Goal: Information Seeking & Learning: Learn about a topic

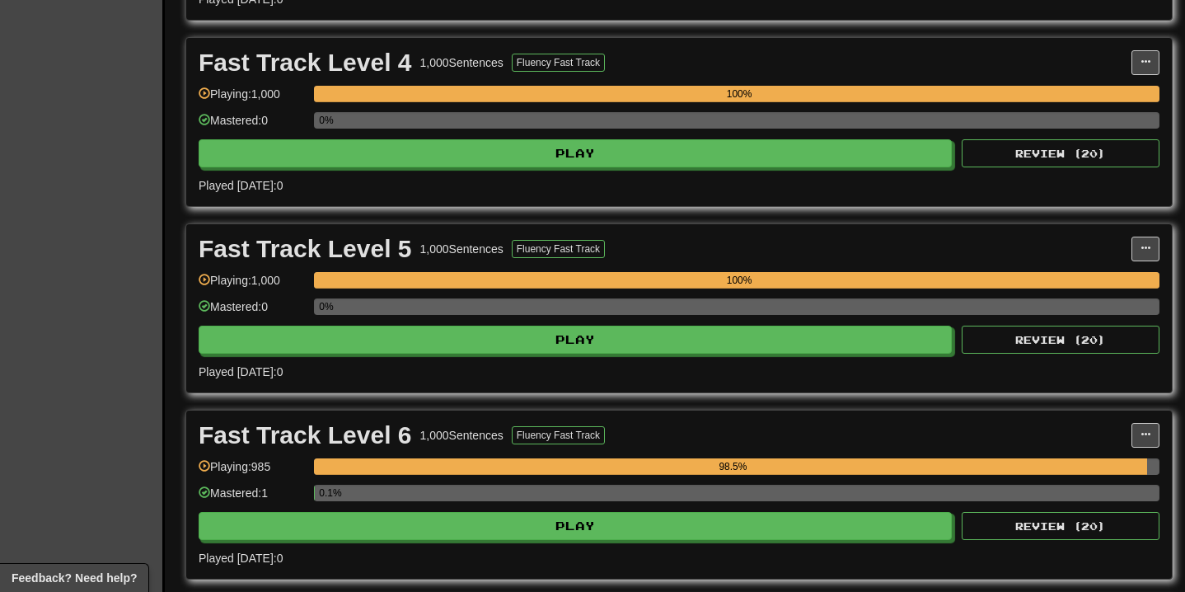
scroll to position [1257, 0]
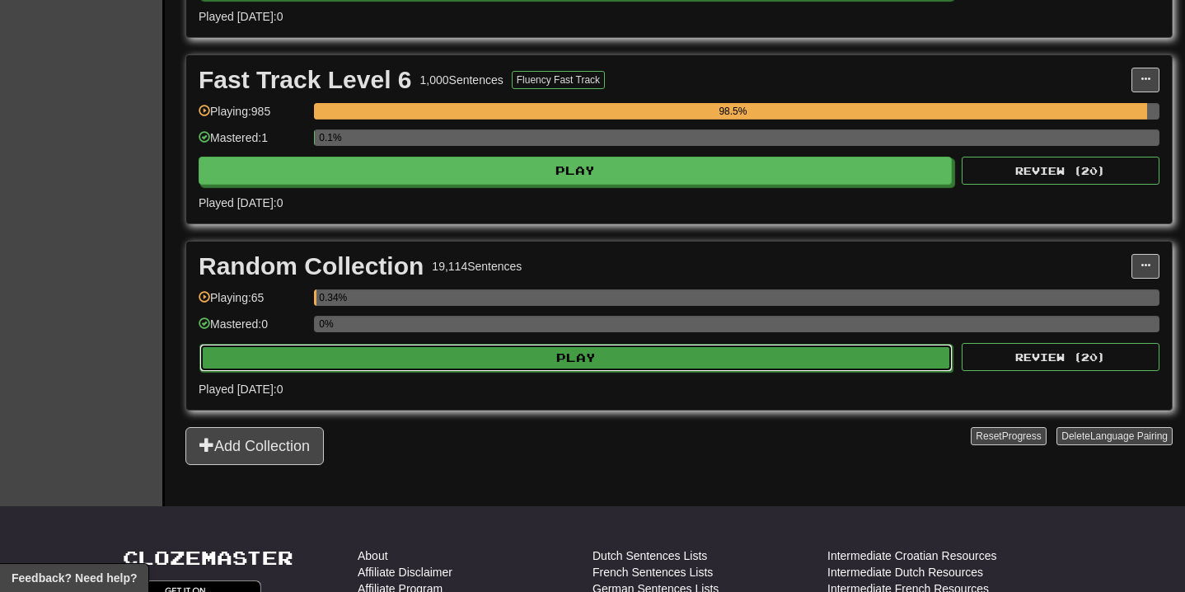
click at [522, 367] on button "Play" at bounding box center [575, 358] width 753 height 28
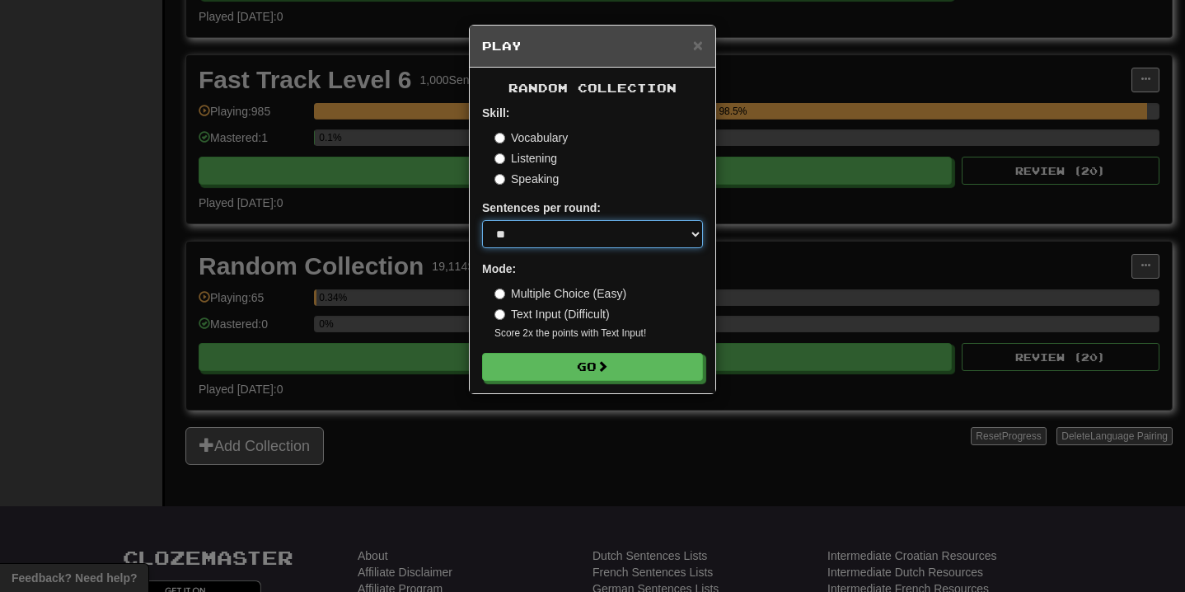
click at [587, 227] on select "* ** ** ** ** ** *** ********" at bounding box center [592, 234] width 221 height 28
select select "**"
click at [482, 220] on select "* ** ** ** ** ** *** ********" at bounding box center [592, 234] width 221 height 28
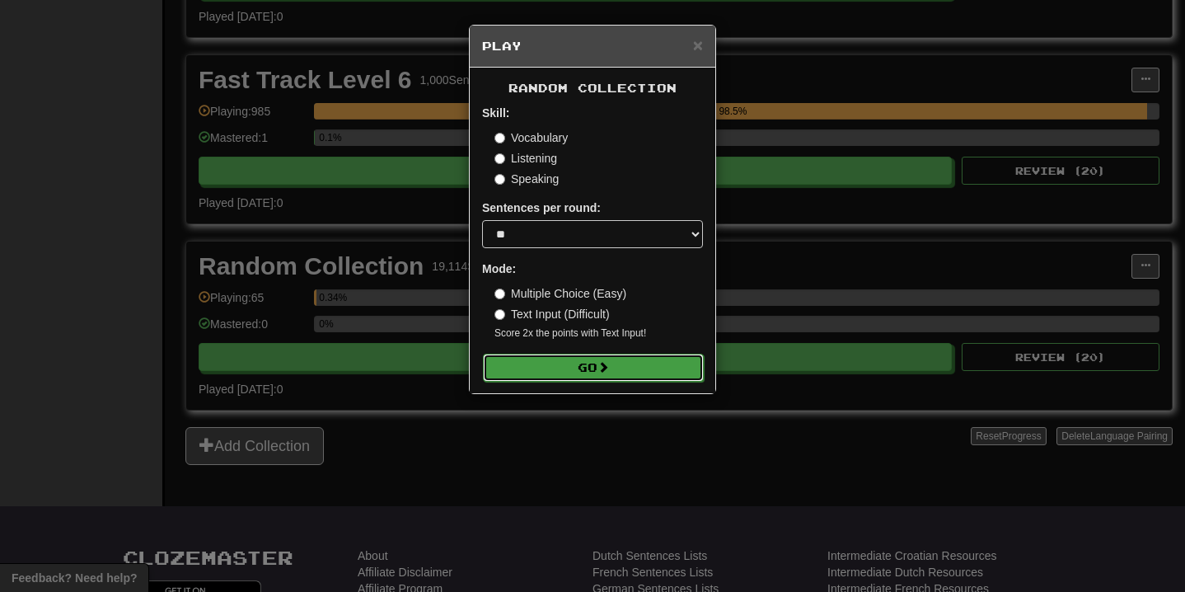
click at [570, 362] on button "Go" at bounding box center [593, 368] width 221 height 28
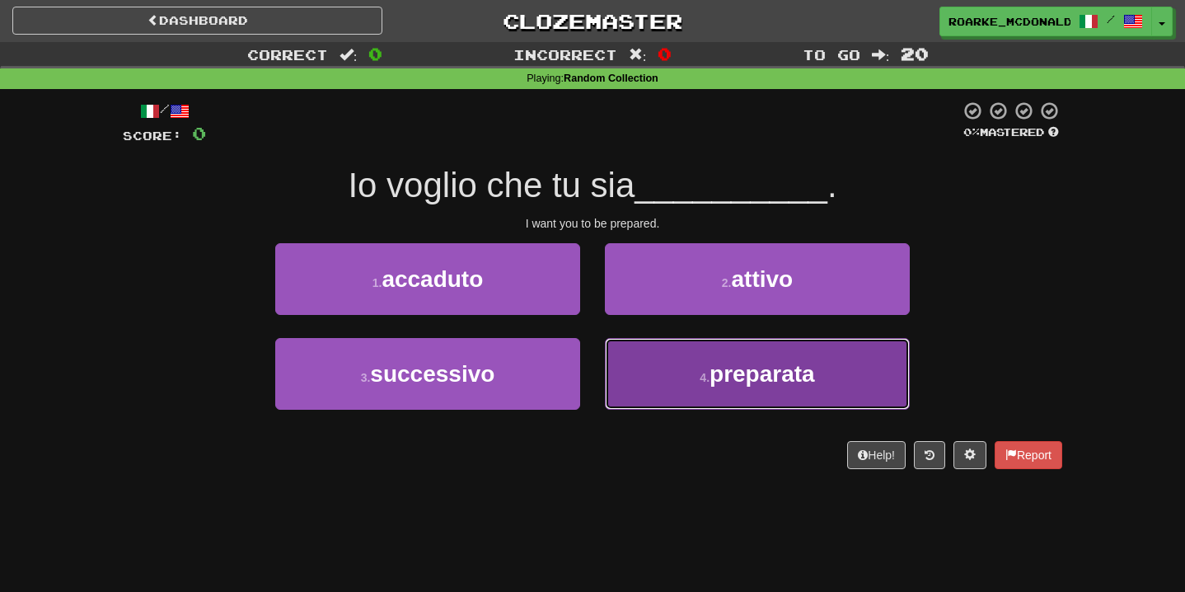
click at [669, 383] on button "4 . preparata" at bounding box center [757, 374] width 305 height 72
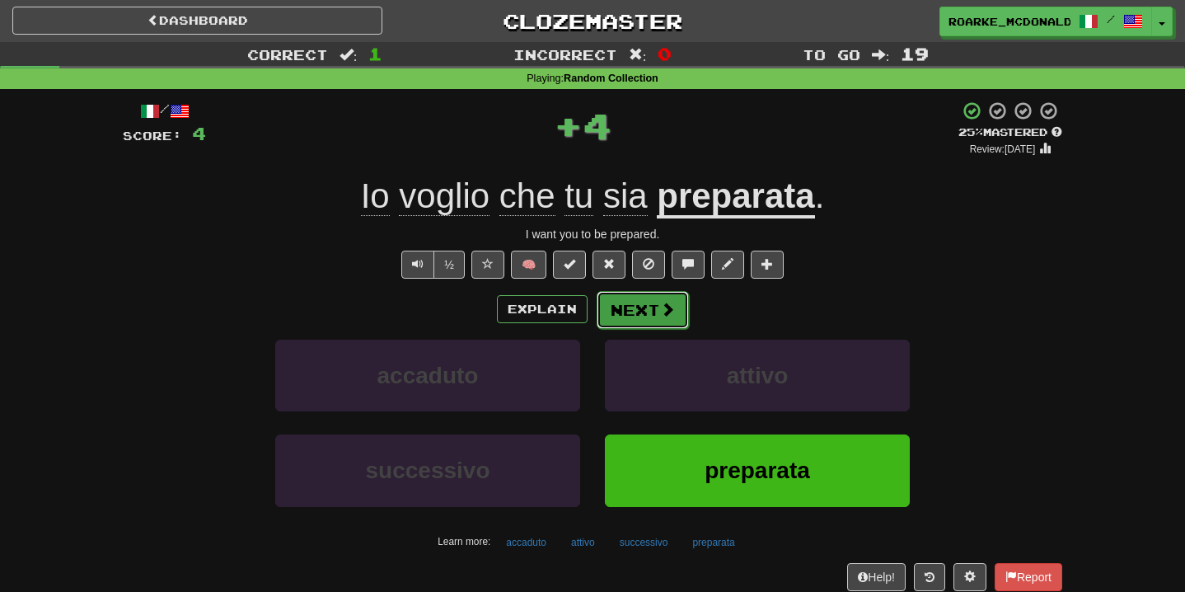
click at [640, 312] on button "Next" at bounding box center [643, 310] width 92 height 38
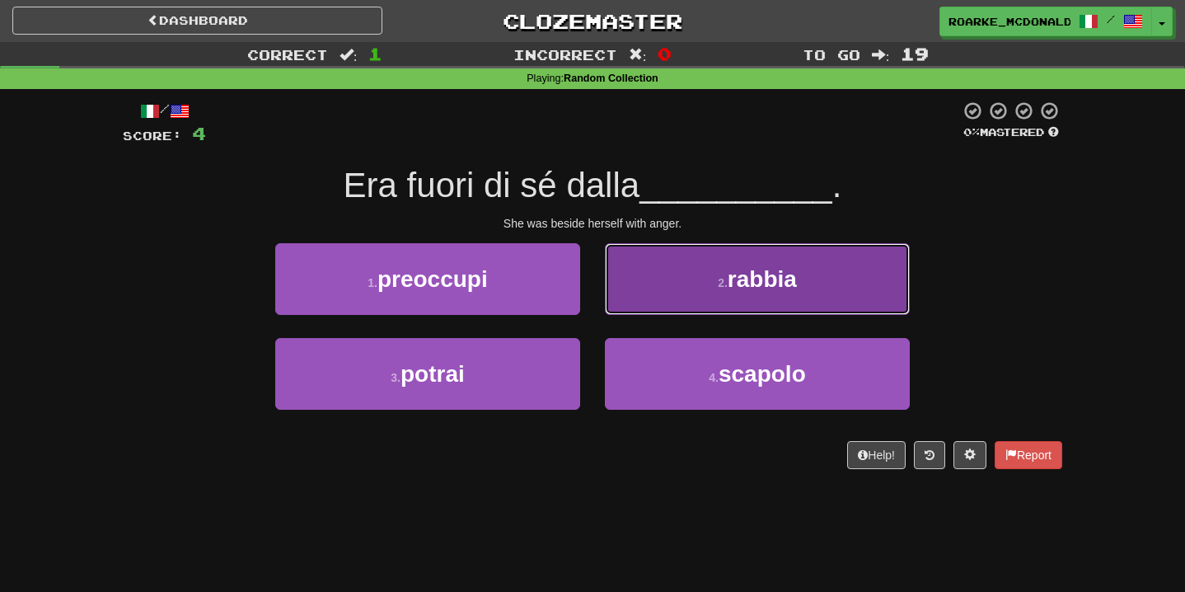
click at [688, 301] on button "2 . rabbia" at bounding box center [757, 279] width 305 height 72
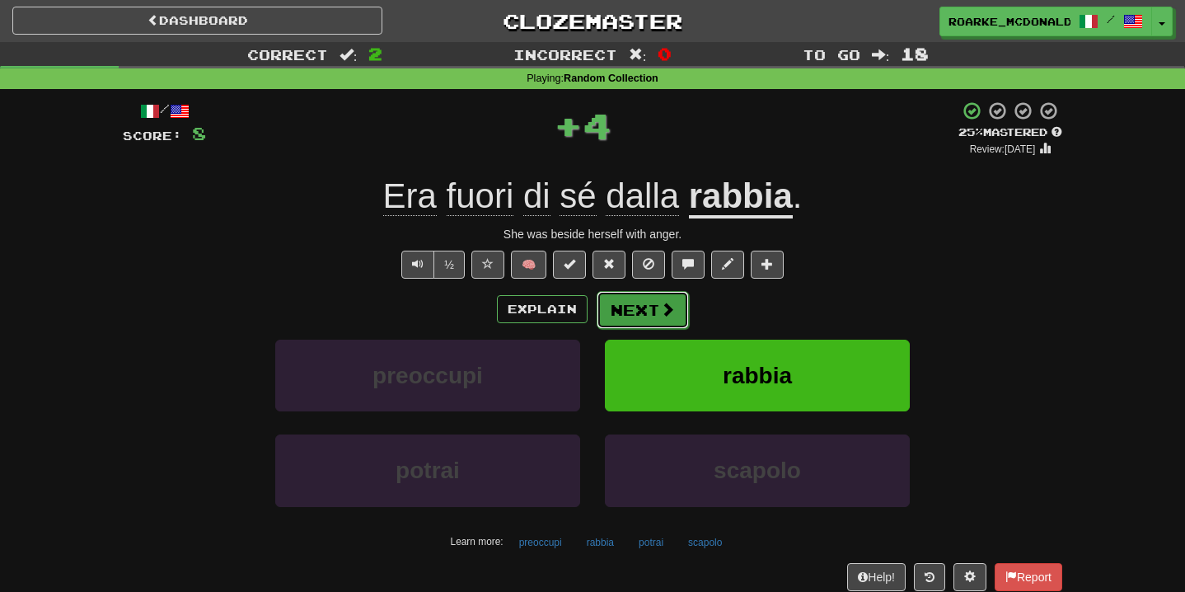
click at [674, 312] on button "Next" at bounding box center [643, 310] width 92 height 38
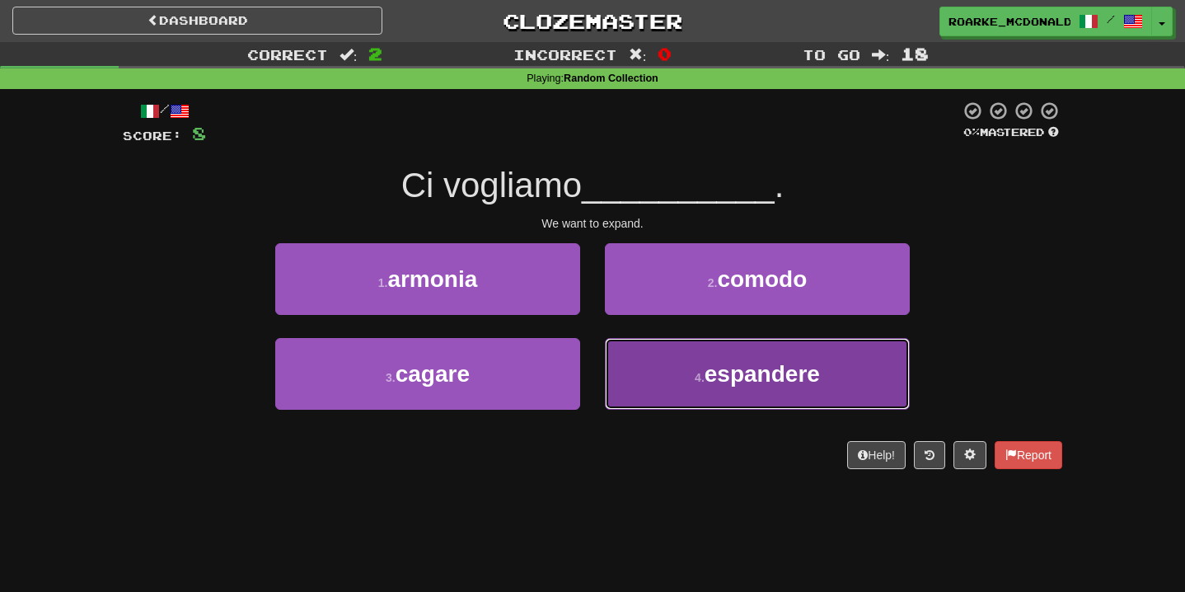
click at [671, 364] on button "4 . espandere" at bounding box center [757, 374] width 305 height 72
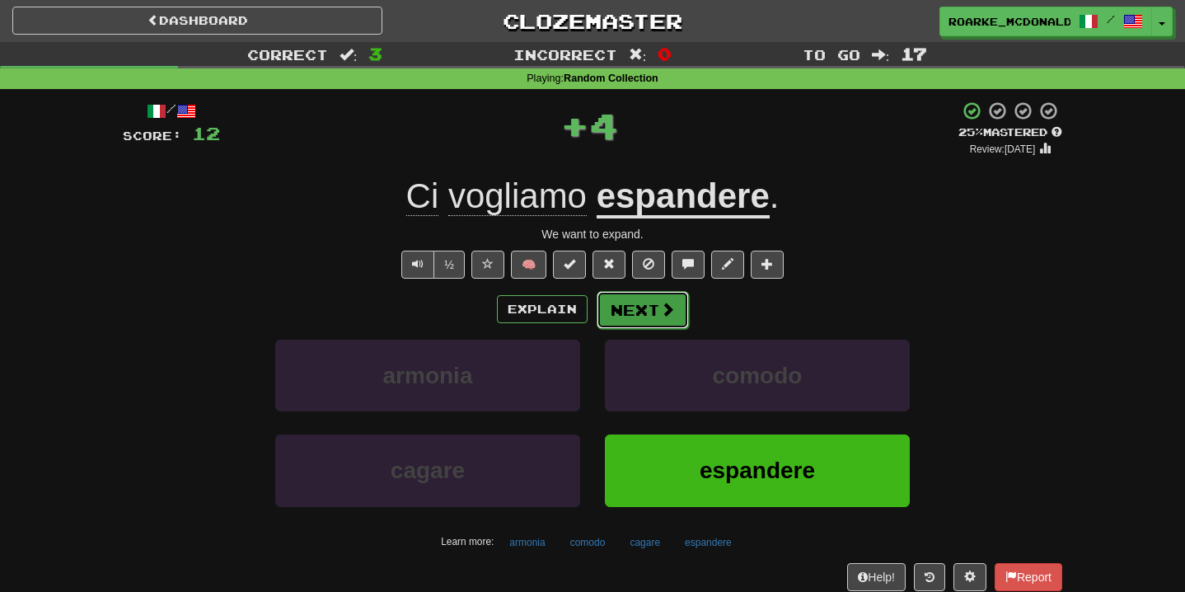
click at [658, 312] on button "Next" at bounding box center [643, 310] width 92 height 38
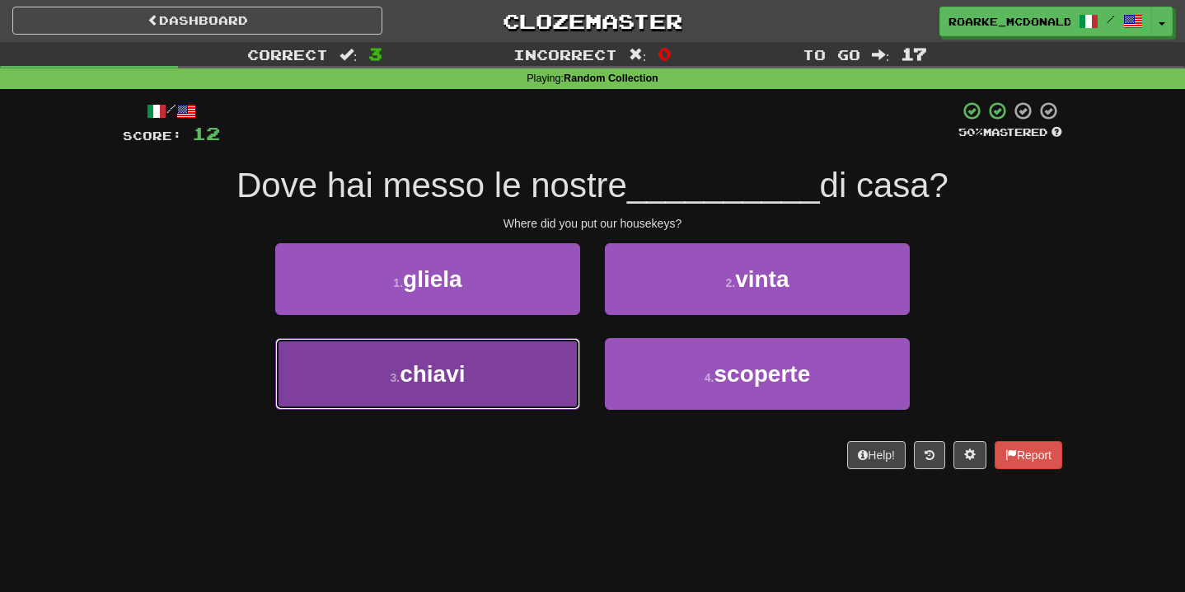
click at [526, 345] on button "3 . chiavi" at bounding box center [427, 374] width 305 height 72
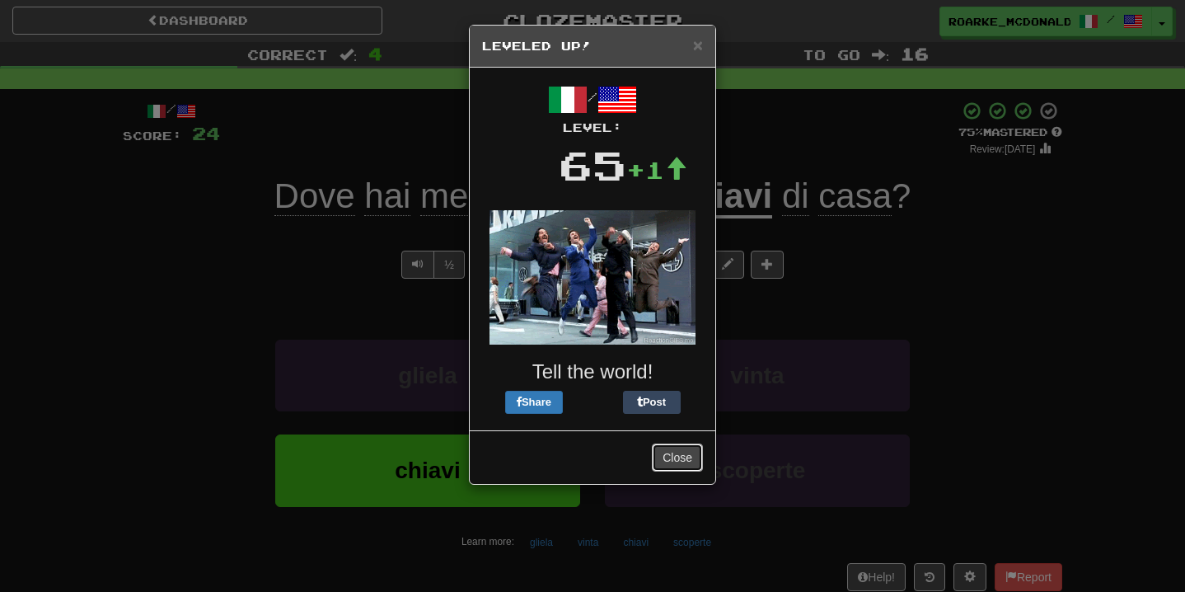
click at [672, 444] on button "Close" at bounding box center [677, 458] width 51 height 28
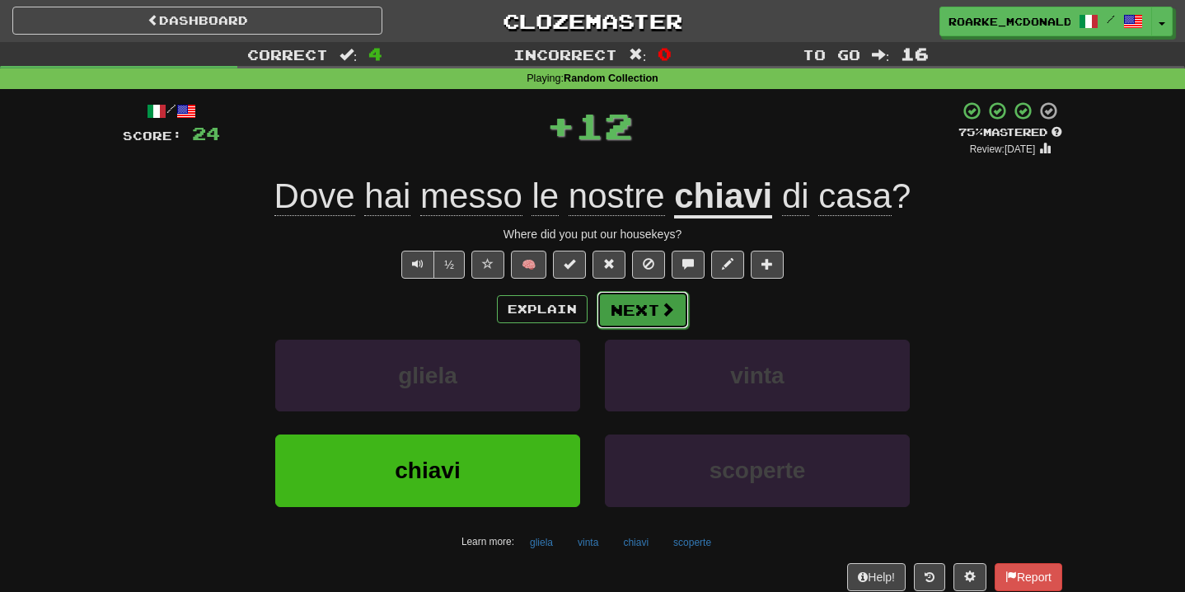
click at [647, 294] on button "Next" at bounding box center [643, 310] width 92 height 38
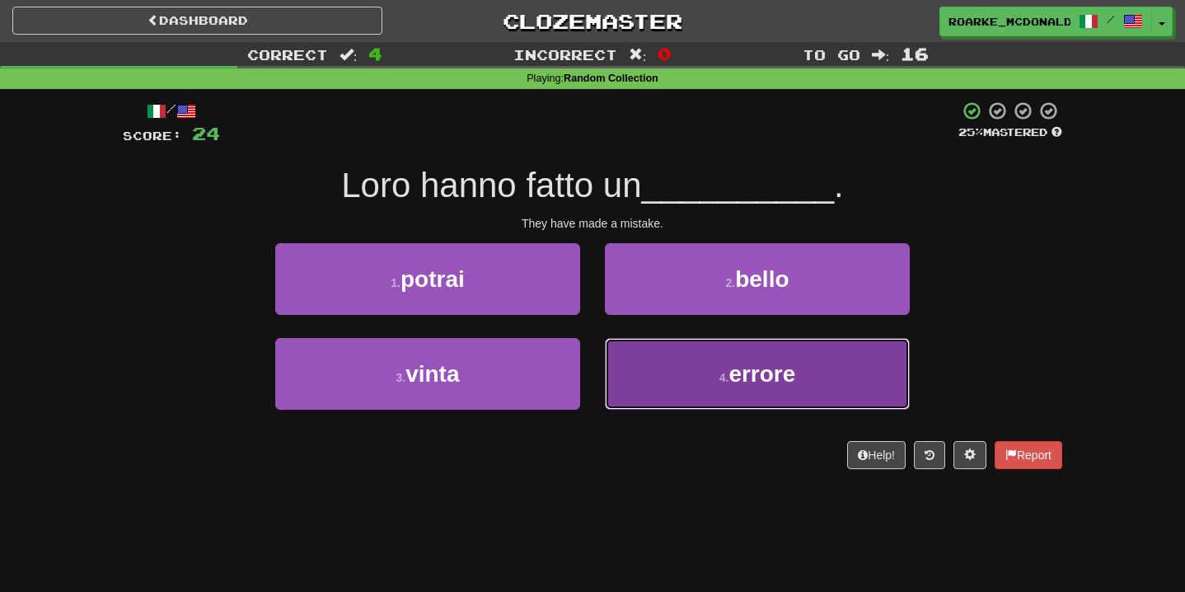
click at [645, 385] on button "4 . errore" at bounding box center [757, 374] width 305 height 72
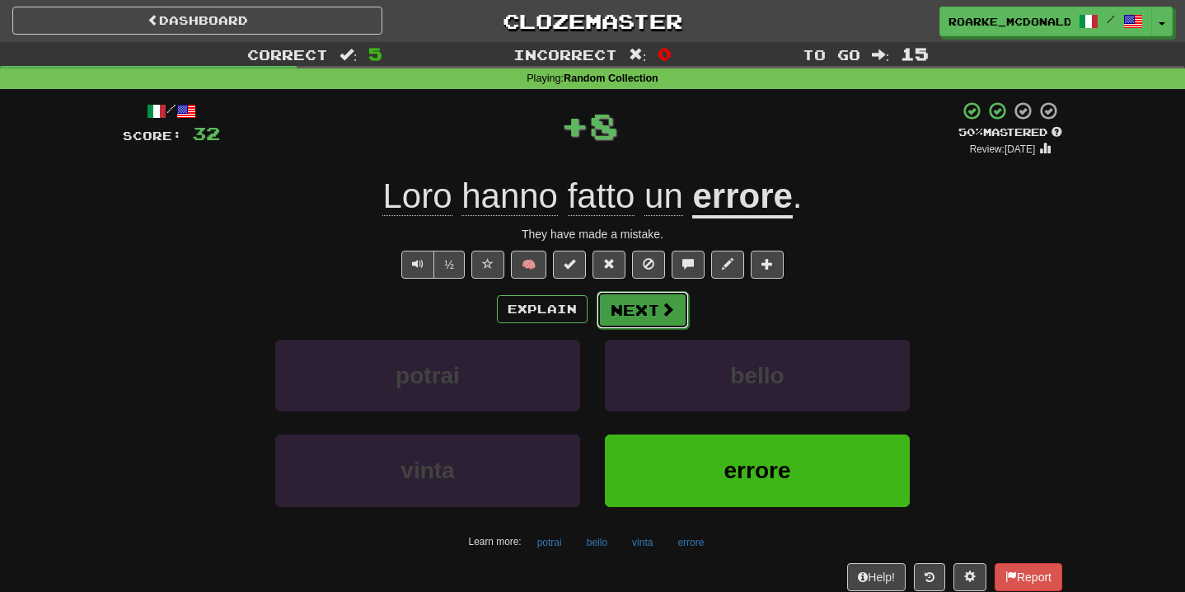
click at [647, 316] on button "Next" at bounding box center [643, 310] width 92 height 38
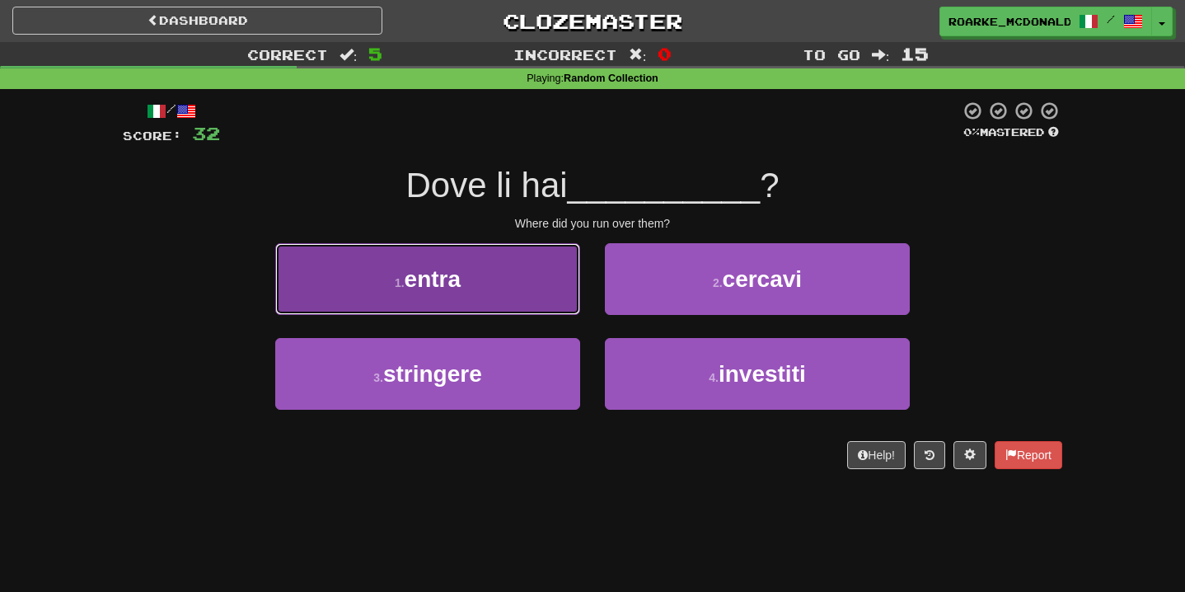
click at [510, 293] on button "1 . entra" at bounding box center [427, 279] width 305 height 72
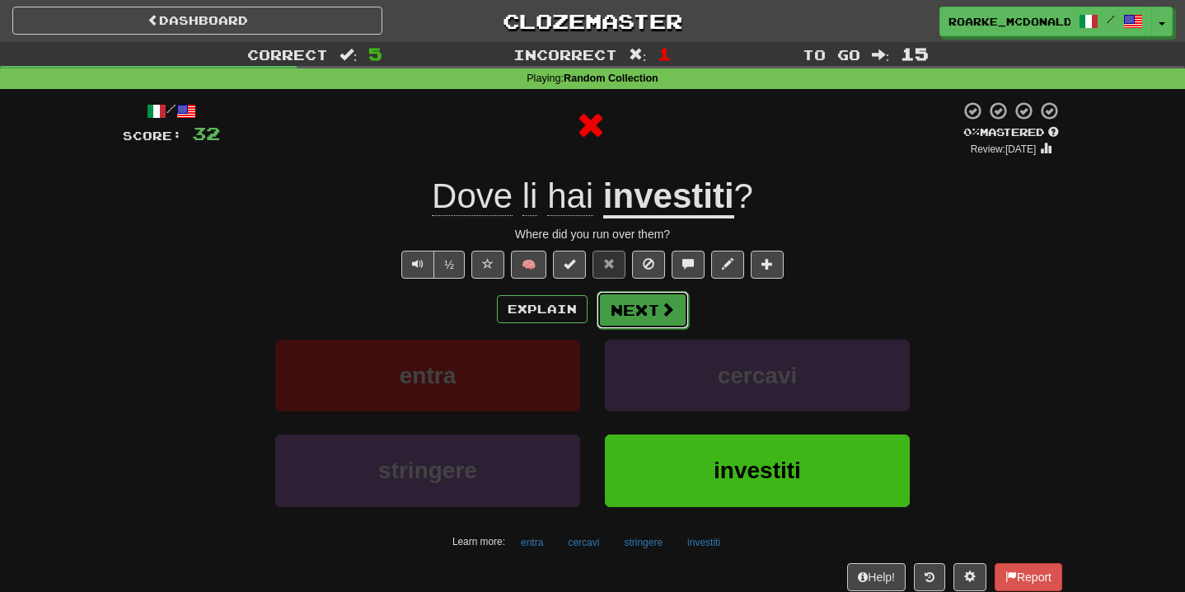
click at [672, 304] on span at bounding box center [667, 309] width 15 height 15
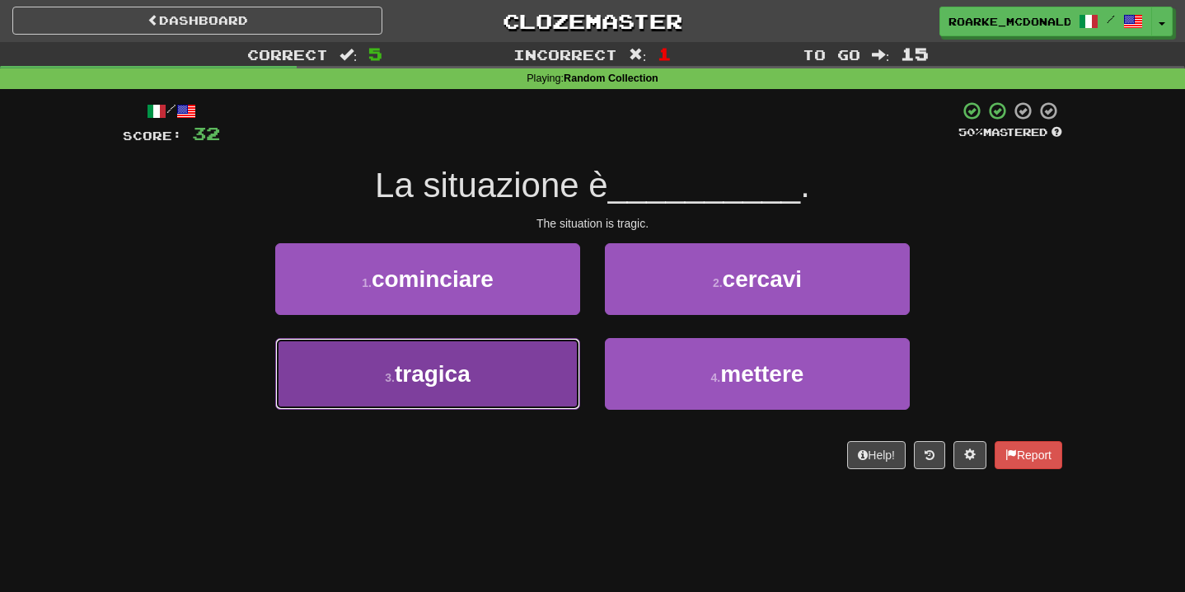
click at [531, 387] on button "3 . tragica" at bounding box center [427, 374] width 305 height 72
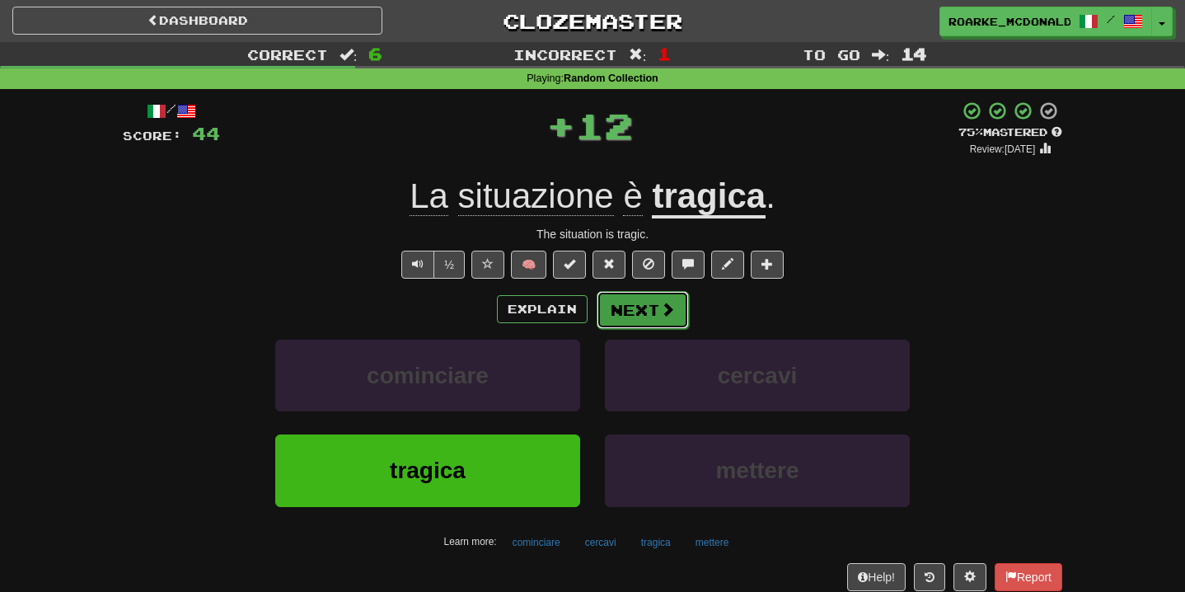
click at [660, 294] on button "Next" at bounding box center [643, 310] width 92 height 38
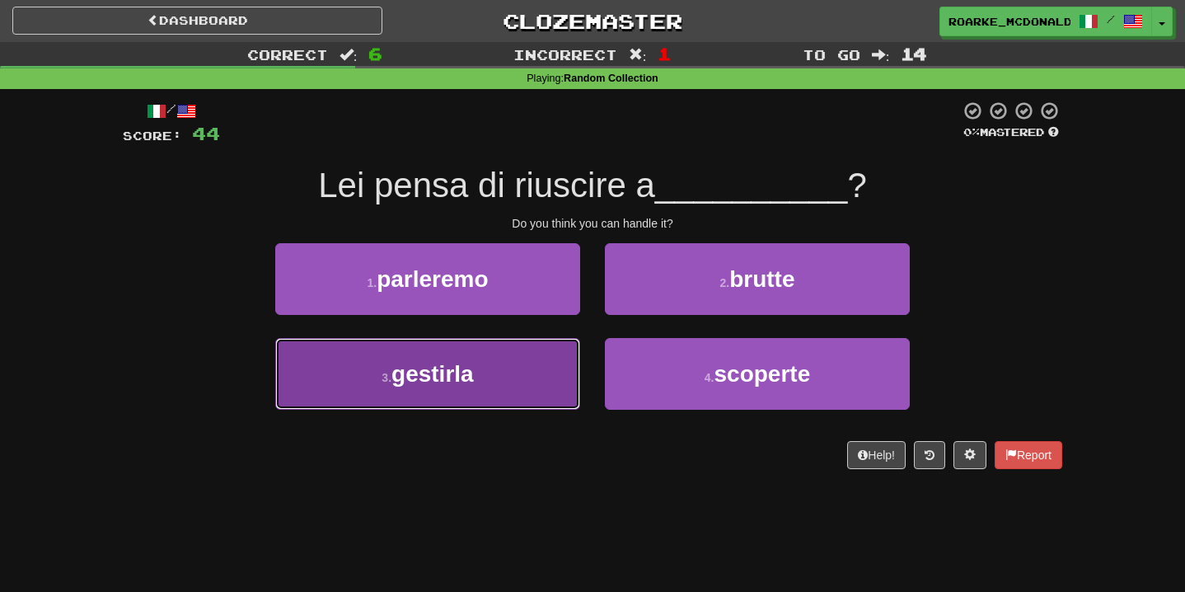
click at [535, 378] on button "3 . gestirla" at bounding box center [427, 374] width 305 height 72
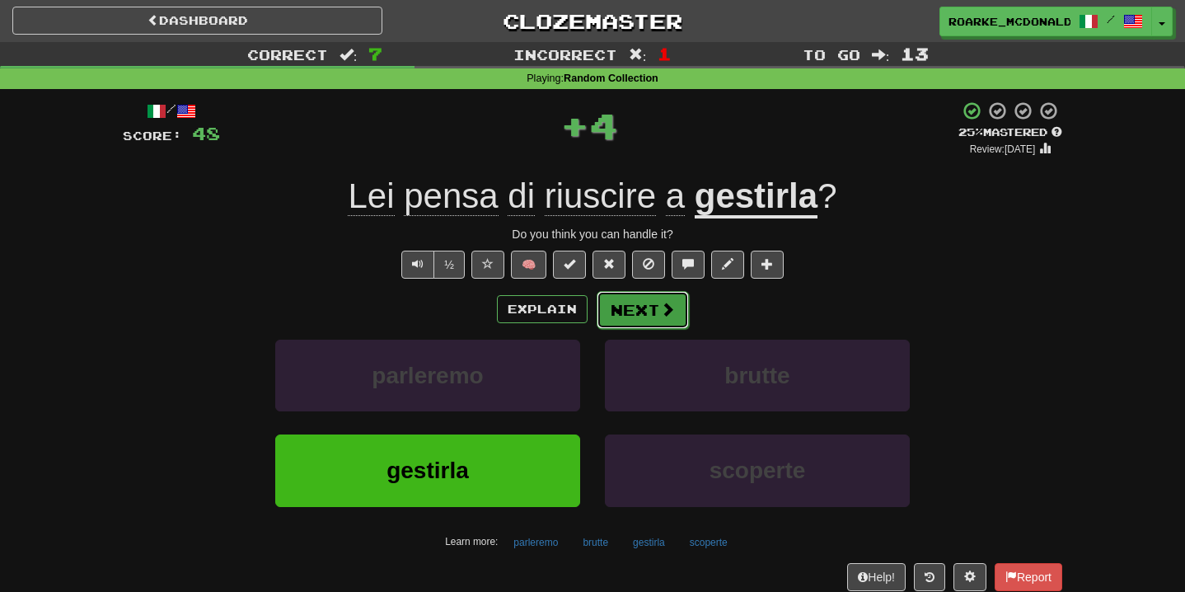
click at [645, 317] on button "Next" at bounding box center [643, 310] width 92 height 38
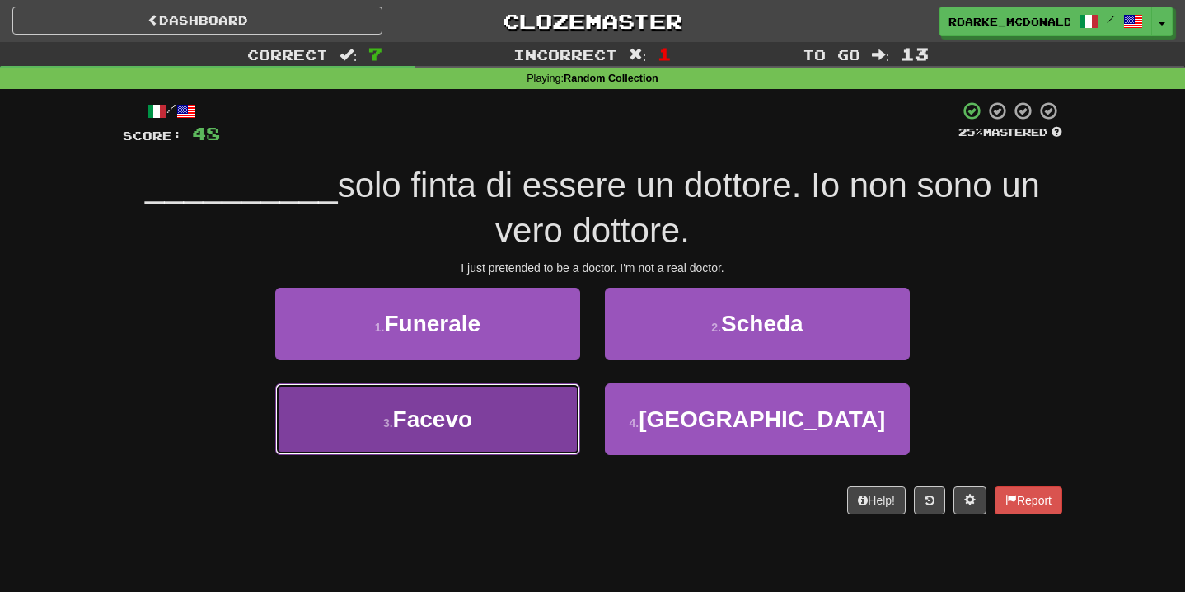
click at [561, 396] on button "3 . Facevo" at bounding box center [427, 419] width 305 height 72
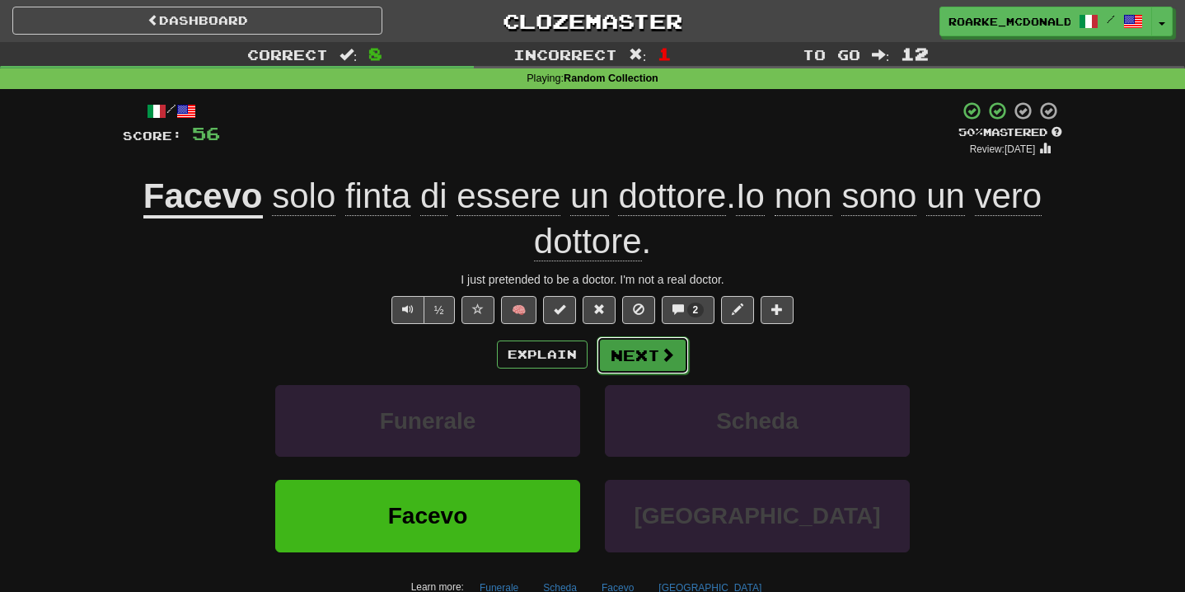
click at [643, 359] on button "Next" at bounding box center [643, 355] width 92 height 38
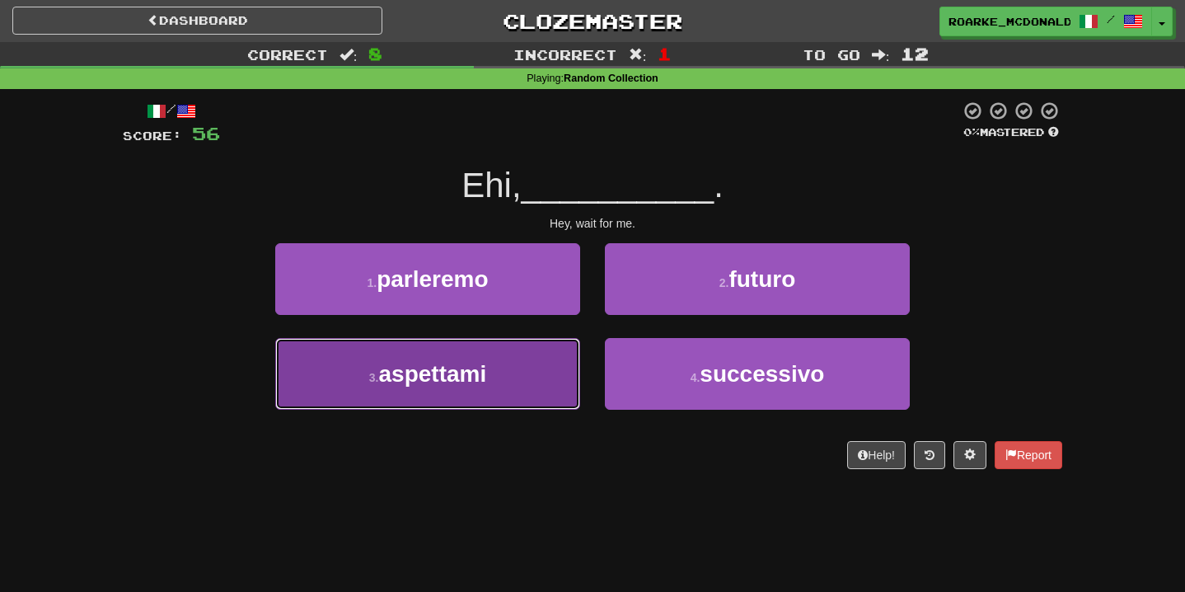
click at [542, 360] on button "3 . aspettami" at bounding box center [427, 374] width 305 height 72
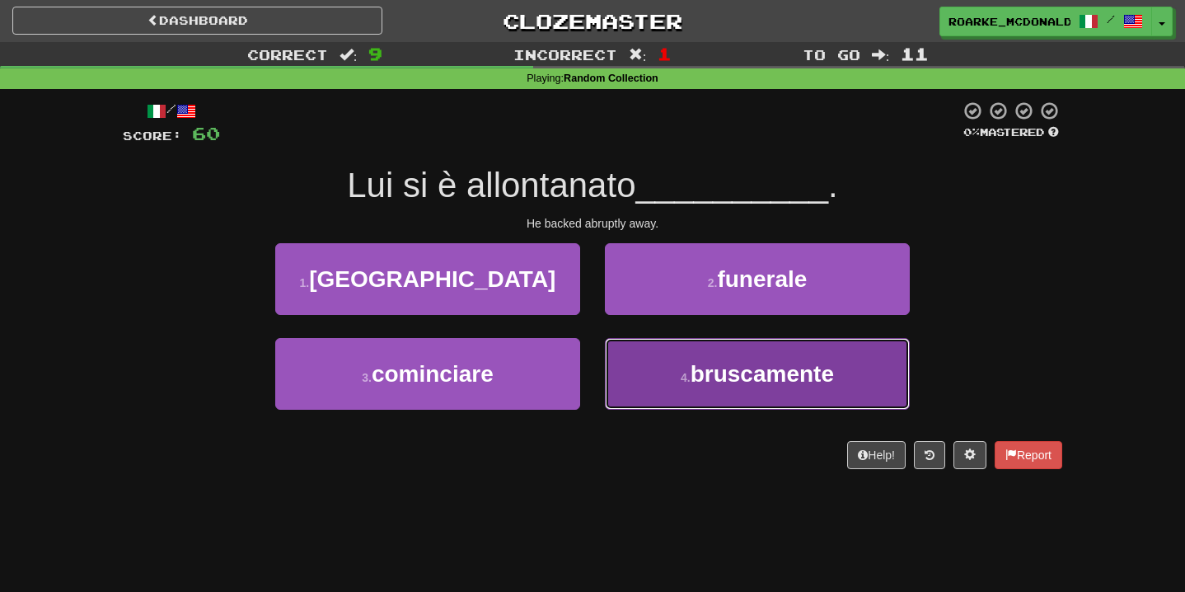
click at [711, 381] on span "bruscamente" at bounding box center [762, 374] width 143 height 26
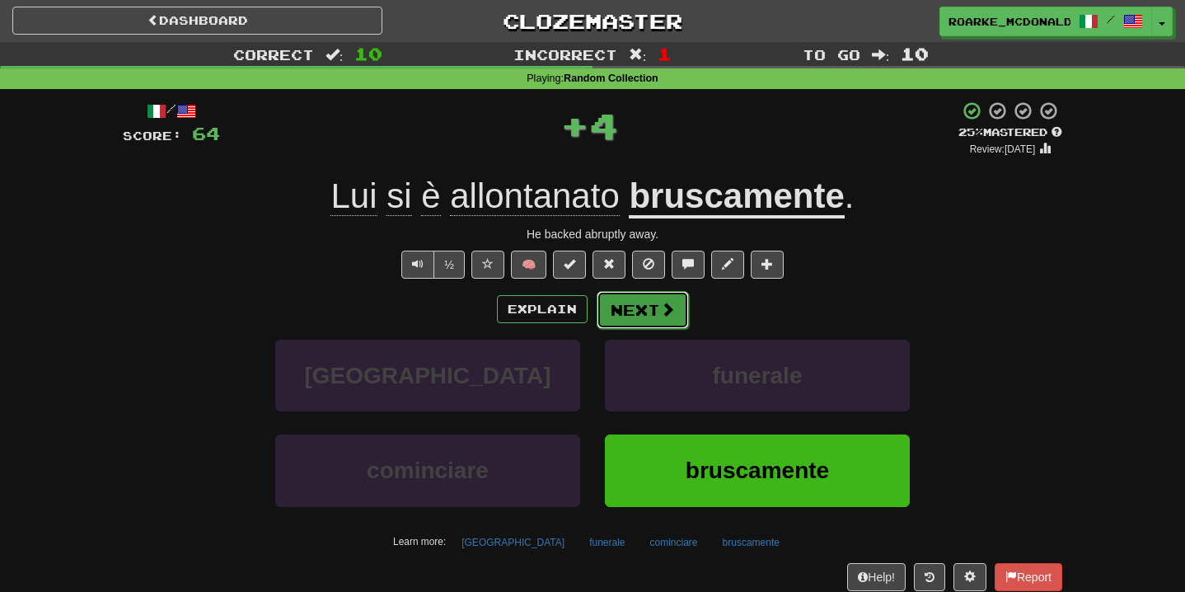
click at [671, 302] on span at bounding box center [667, 309] width 15 height 15
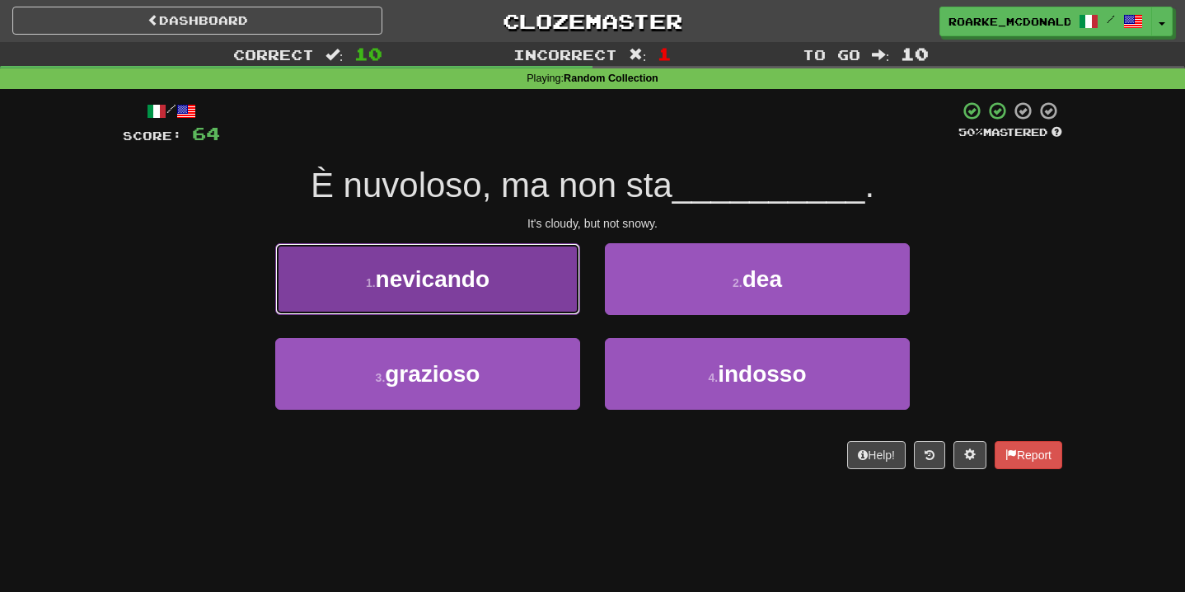
click at [487, 266] on span "nevicando" at bounding box center [433, 279] width 114 height 26
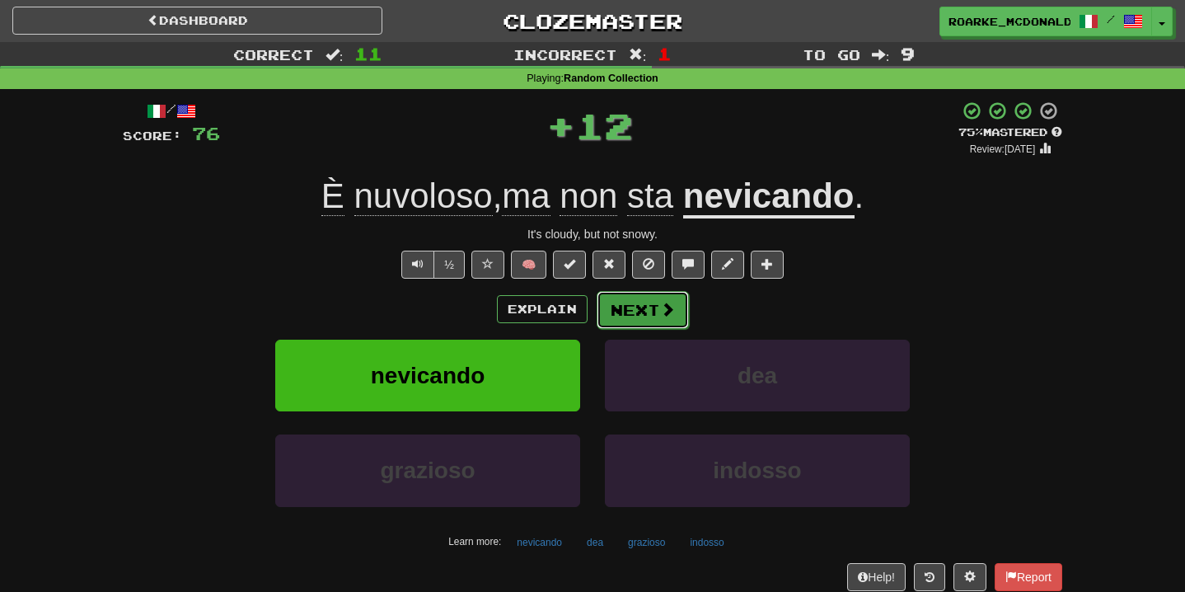
click at [649, 307] on button "Next" at bounding box center [643, 310] width 92 height 38
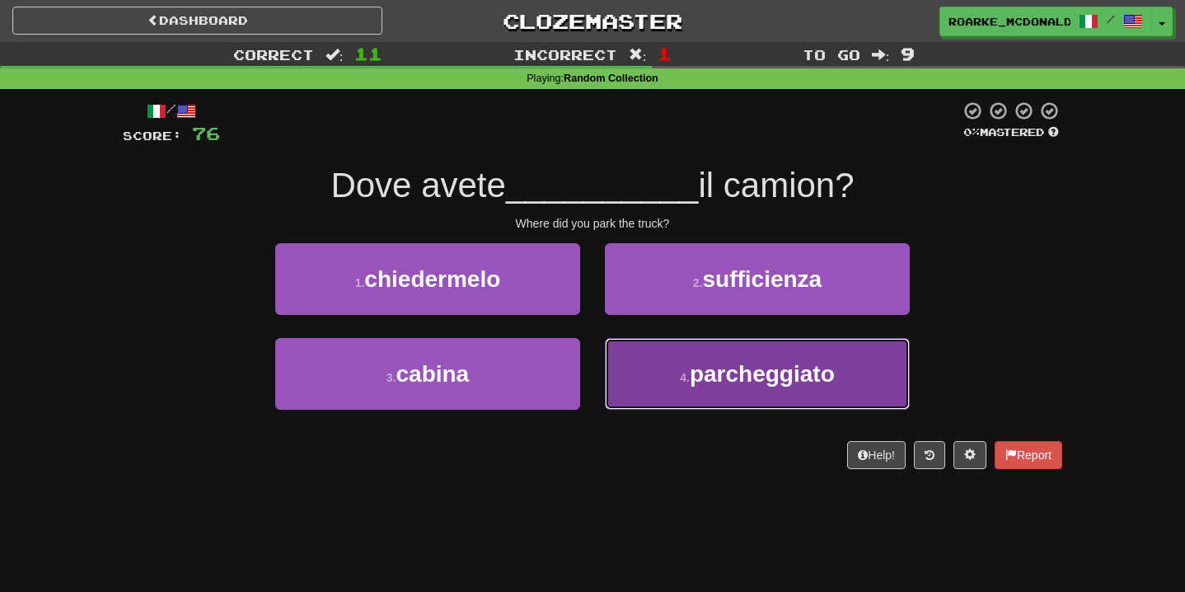
click at [645, 342] on button "4 . parcheggiato" at bounding box center [757, 374] width 305 height 72
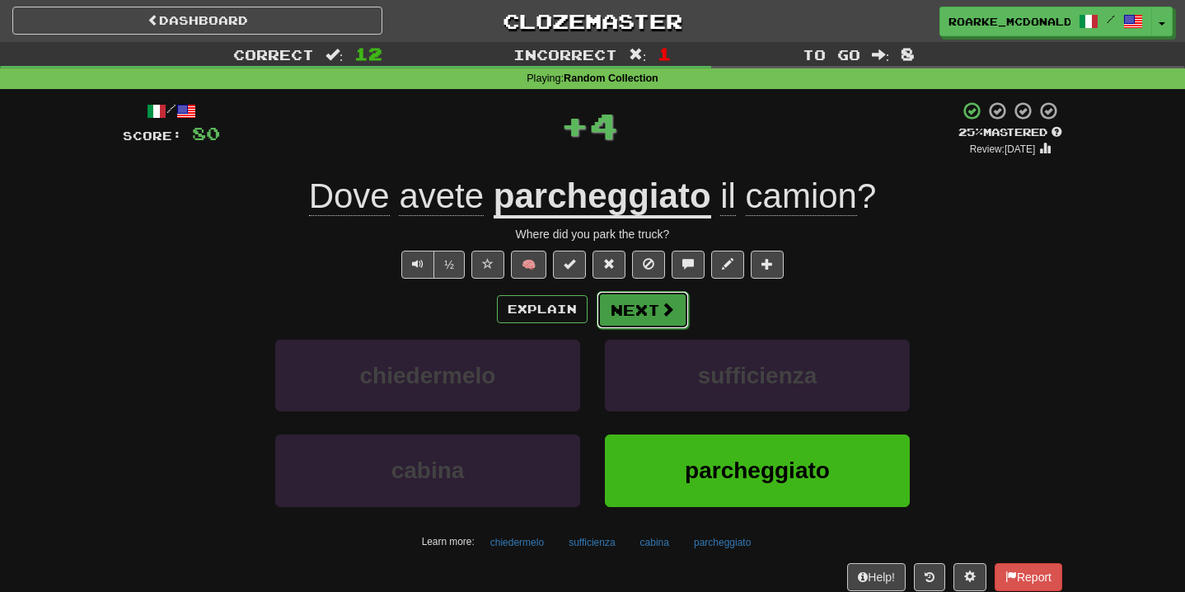
click at [660, 310] on span at bounding box center [667, 309] width 15 height 15
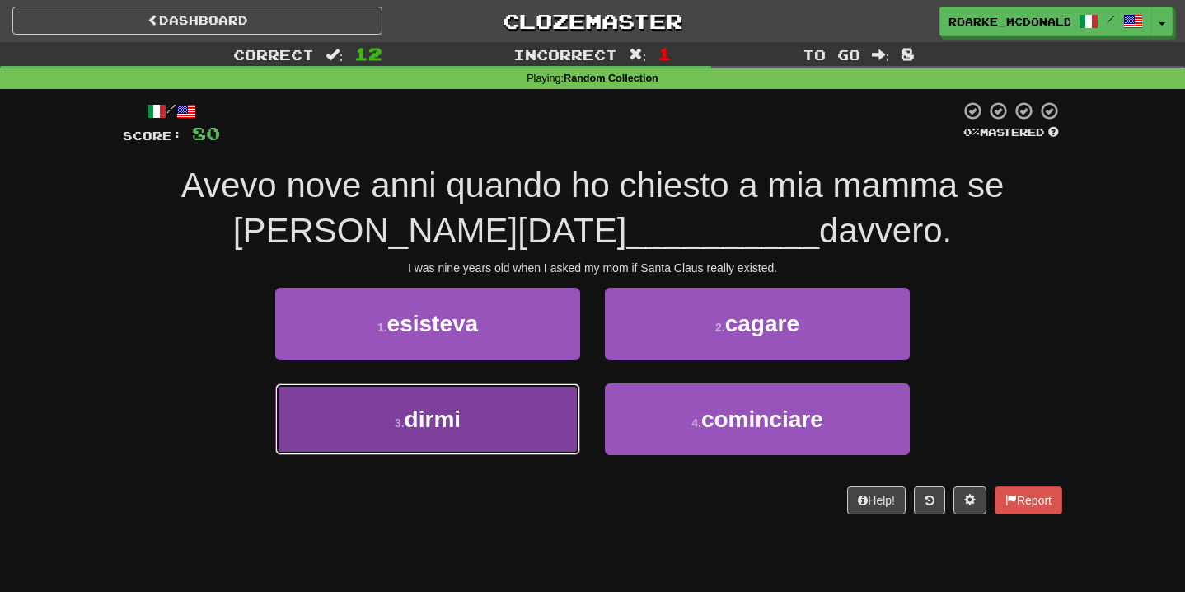
click at [576, 408] on button "3 . dirmi" at bounding box center [427, 419] width 305 height 72
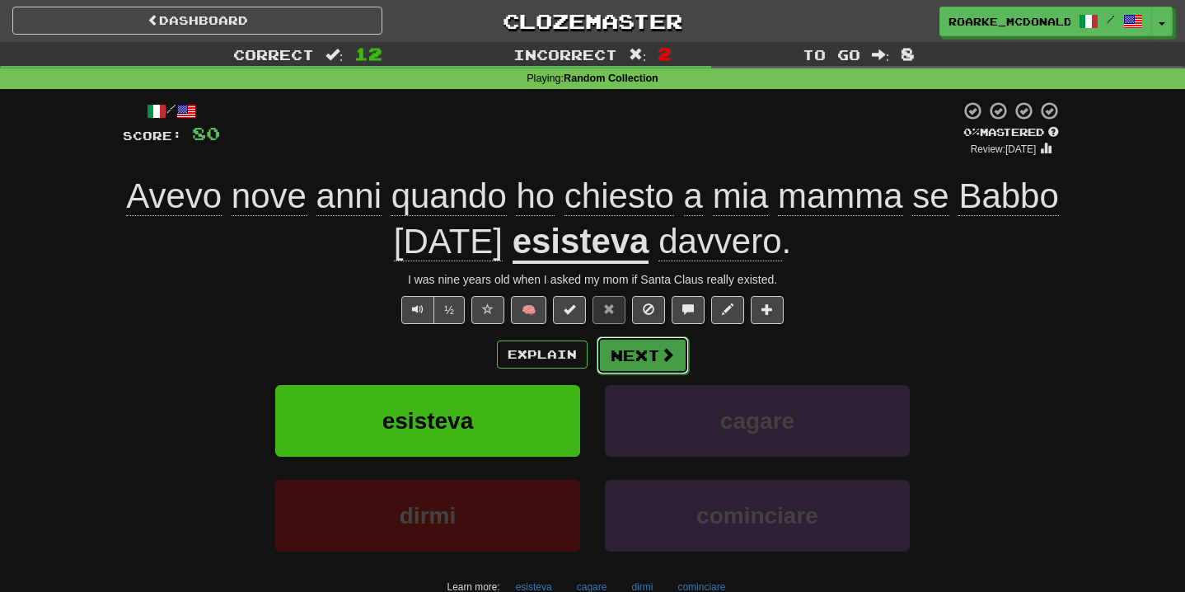
click at [635, 360] on button "Next" at bounding box center [643, 355] width 92 height 38
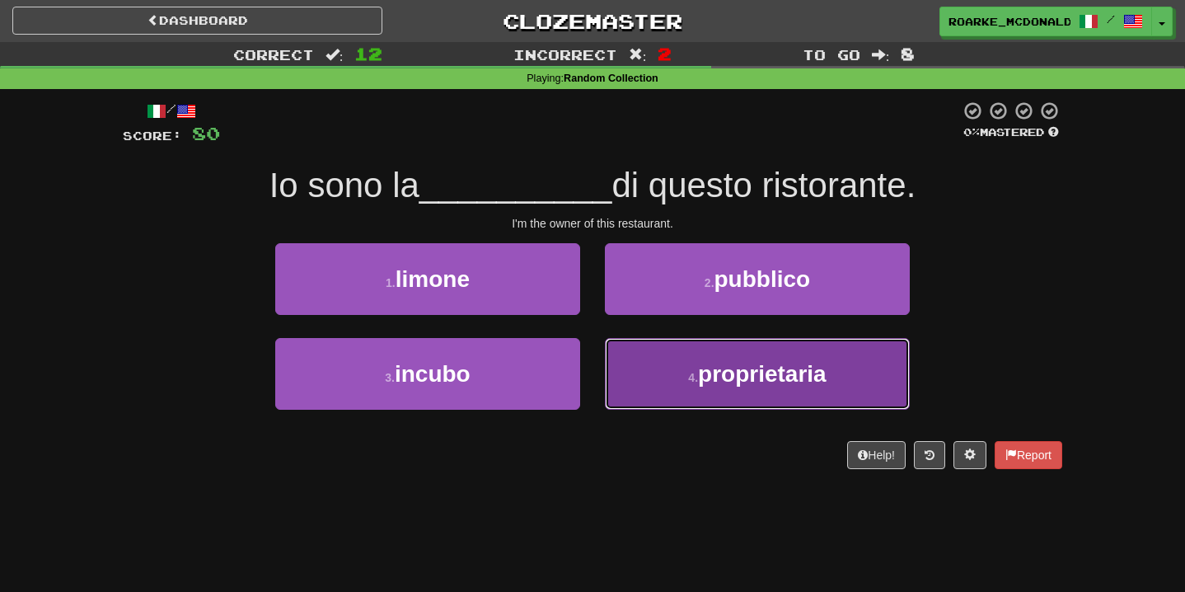
click at [682, 357] on button "4 . proprietaria" at bounding box center [757, 374] width 305 height 72
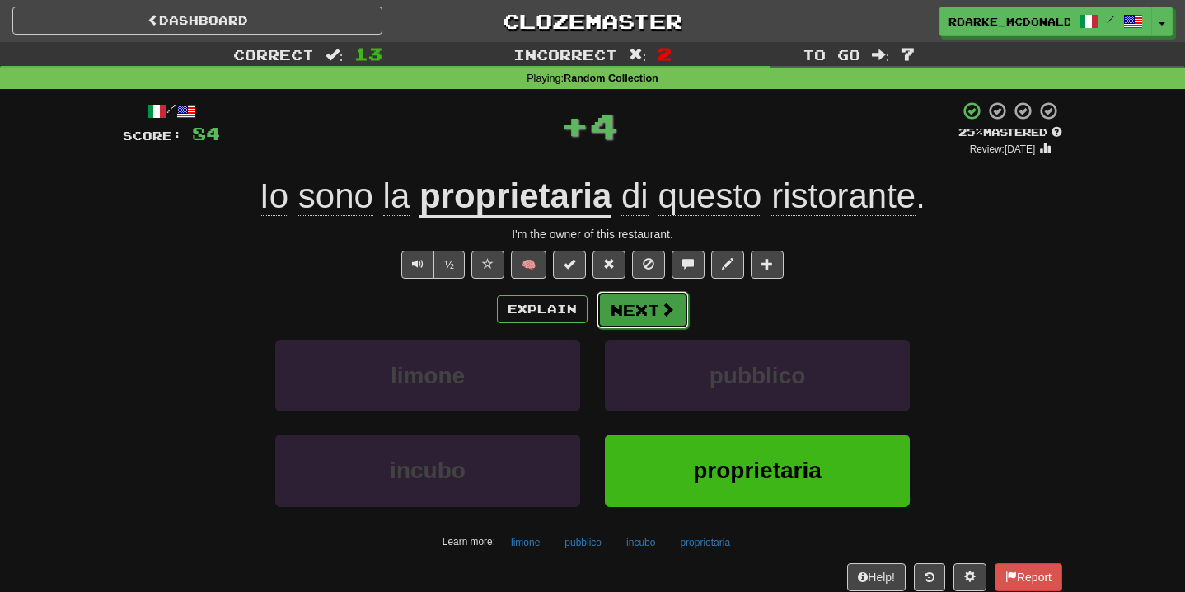
click at [673, 309] on span at bounding box center [667, 309] width 15 height 15
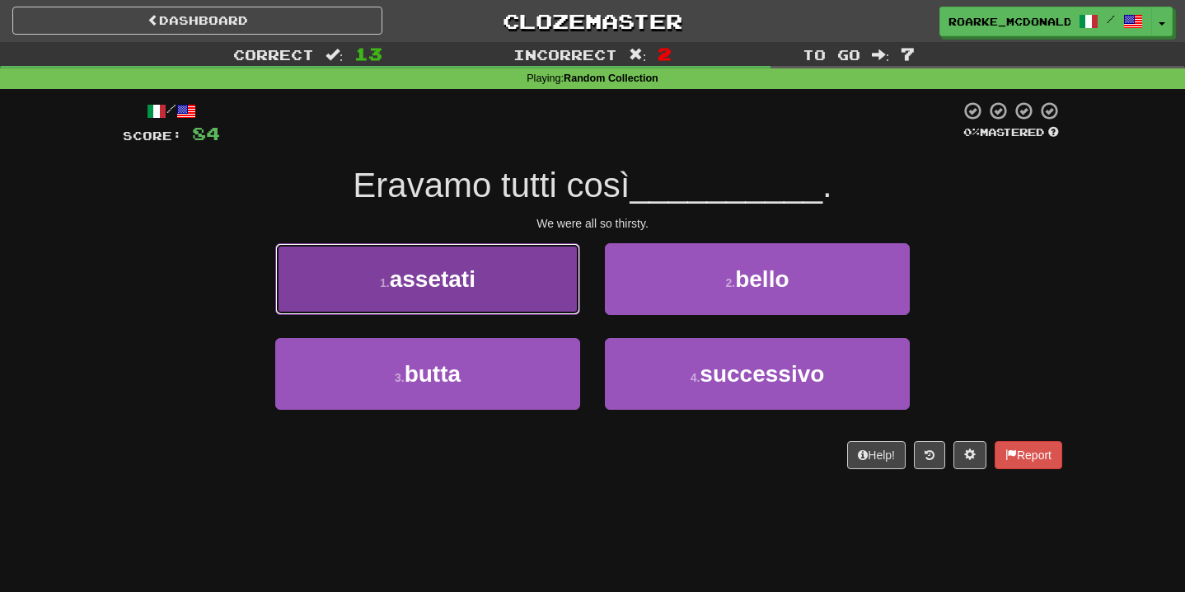
click at [540, 284] on button "1 . assetati" at bounding box center [427, 279] width 305 height 72
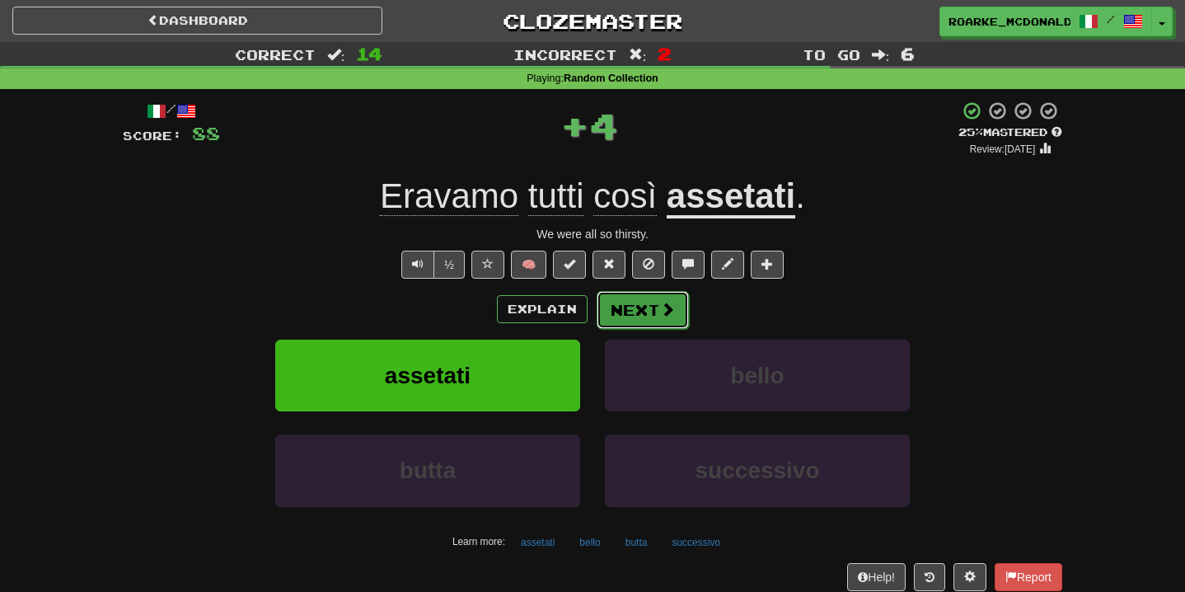
click at [674, 309] on button "Next" at bounding box center [643, 310] width 92 height 38
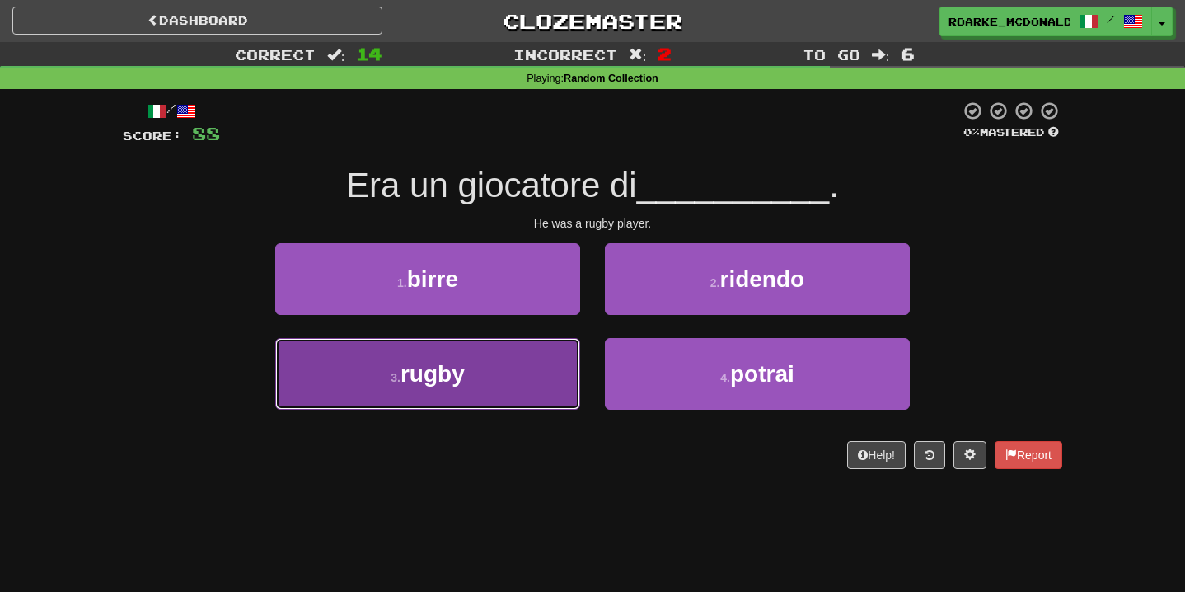
click at [547, 367] on button "3 . rugby" at bounding box center [427, 374] width 305 height 72
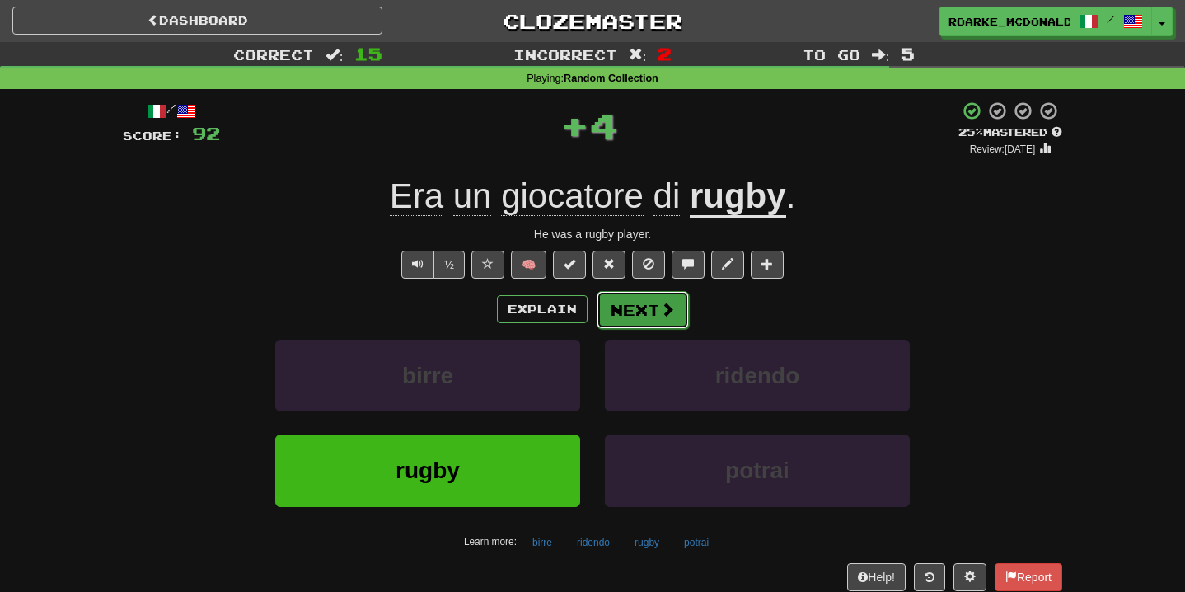
click at [629, 322] on button "Next" at bounding box center [643, 310] width 92 height 38
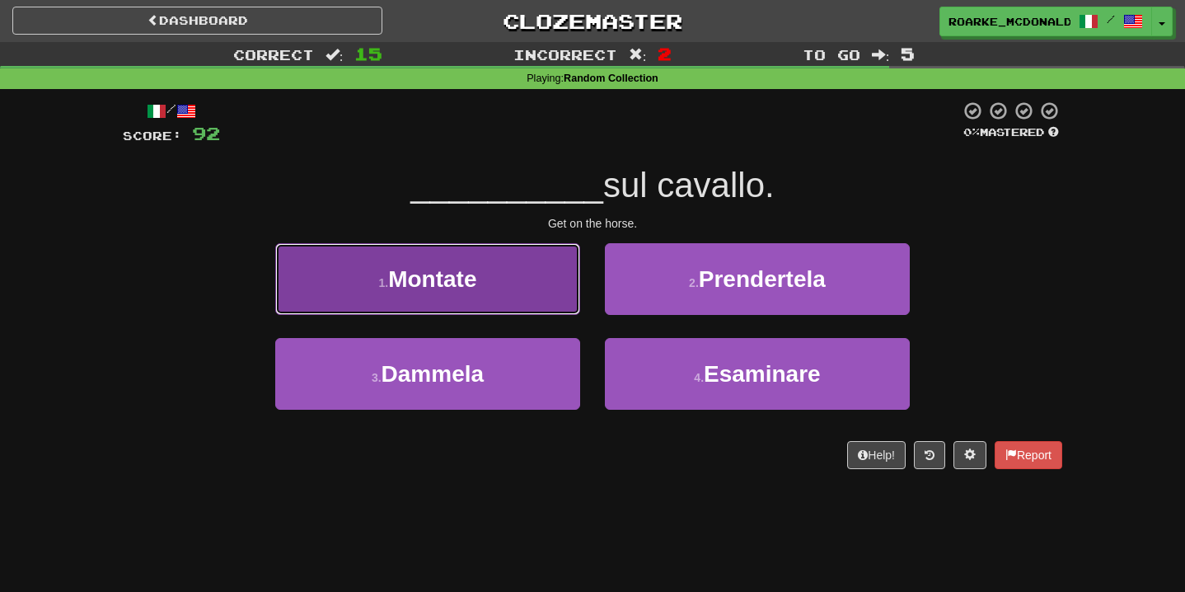
click at [517, 285] on button "1 . Montate" at bounding box center [427, 279] width 305 height 72
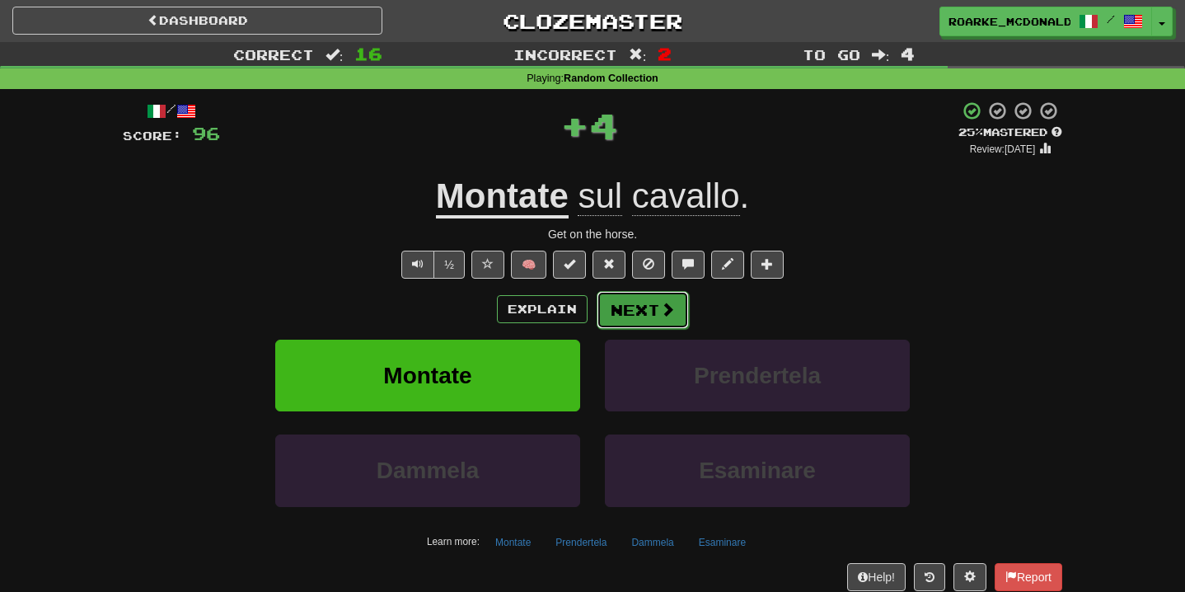
click at [632, 307] on button "Next" at bounding box center [643, 310] width 92 height 38
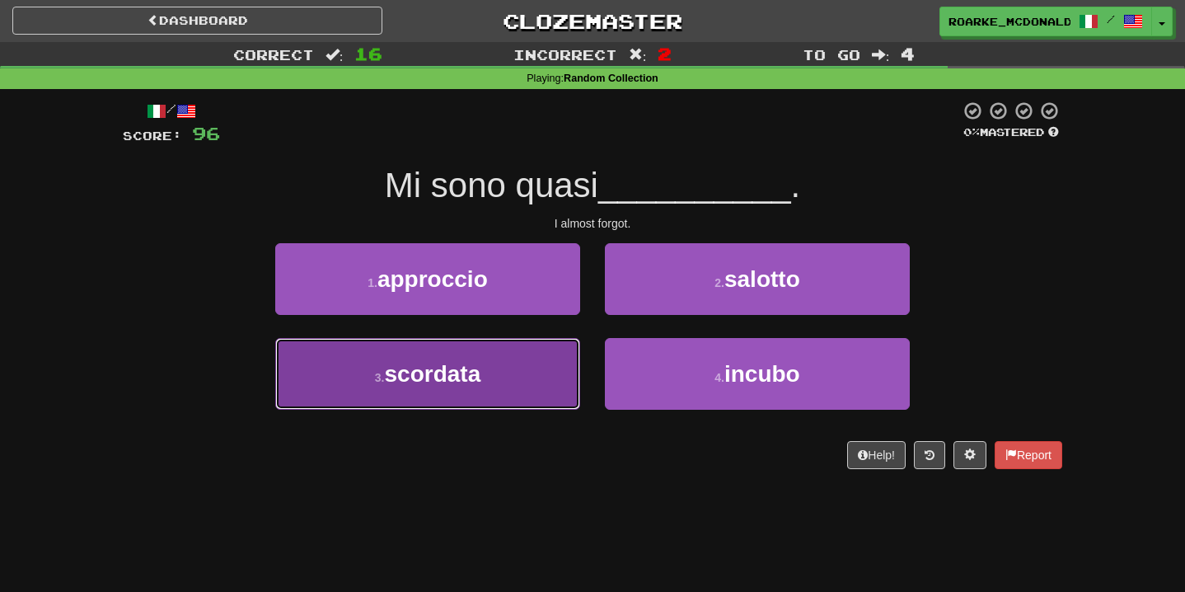
click at [547, 358] on button "3 . scordata" at bounding box center [427, 374] width 305 height 72
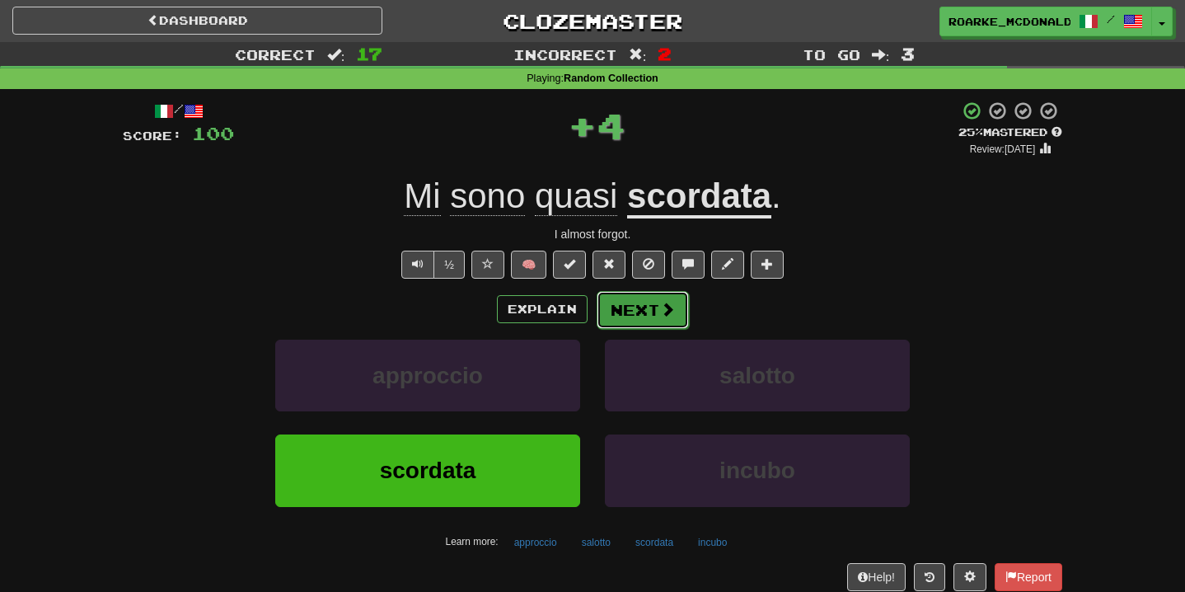
click at [673, 306] on span at bounding box center [667, 309] width 15 height 15
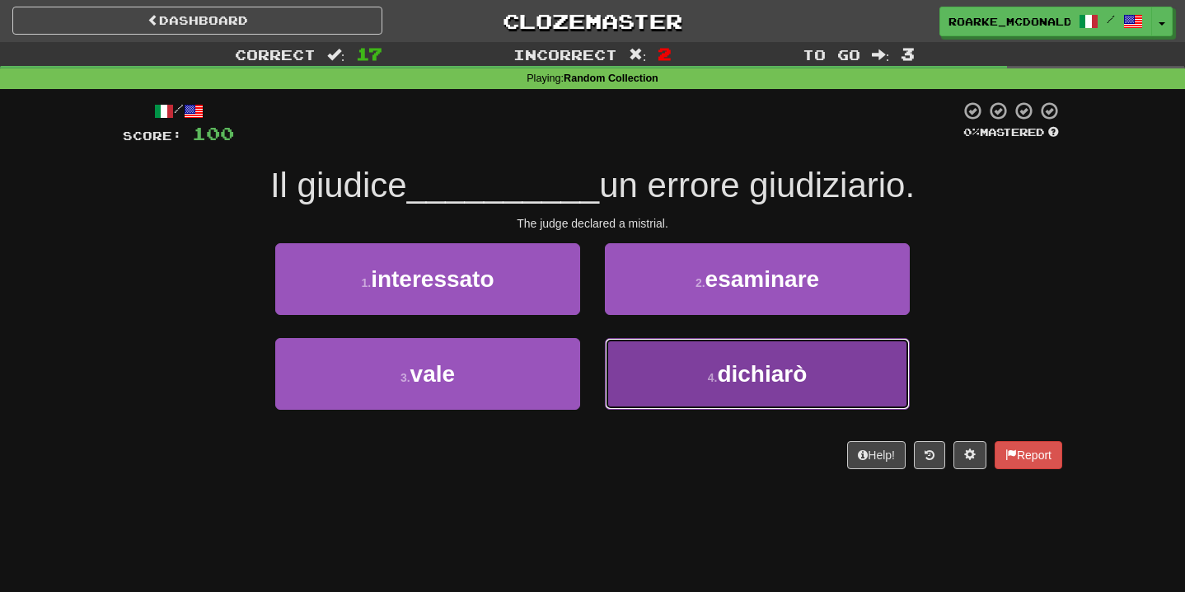
click at [661, 360] on button "4 . dichiarò" at bounding box center [757, 374] width 305 height 72
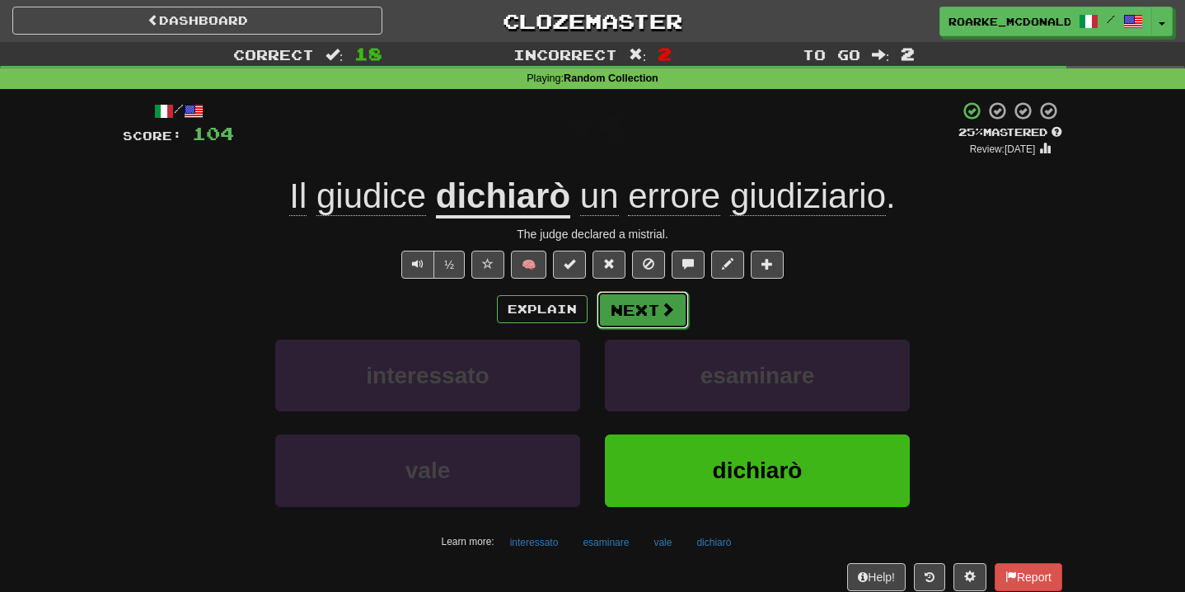
click at [660, 311] on span at bounding box center [667, 309] width 15 height 15
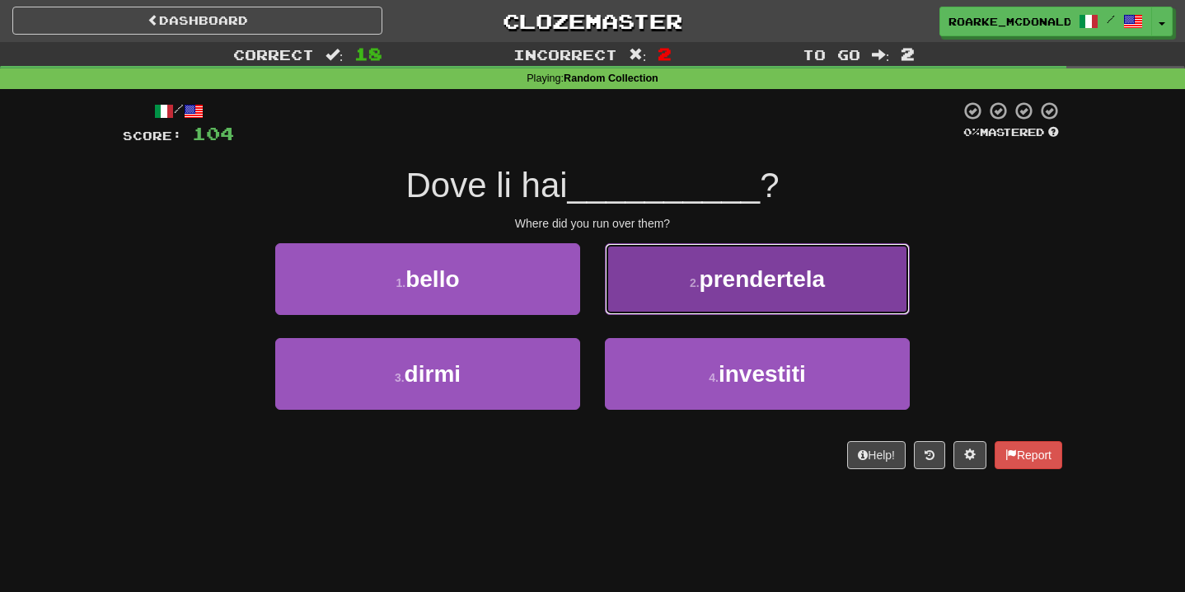
click at [707, 293] on button "2 . prendertela" at bounding box center [757, 279] width 305 height 72
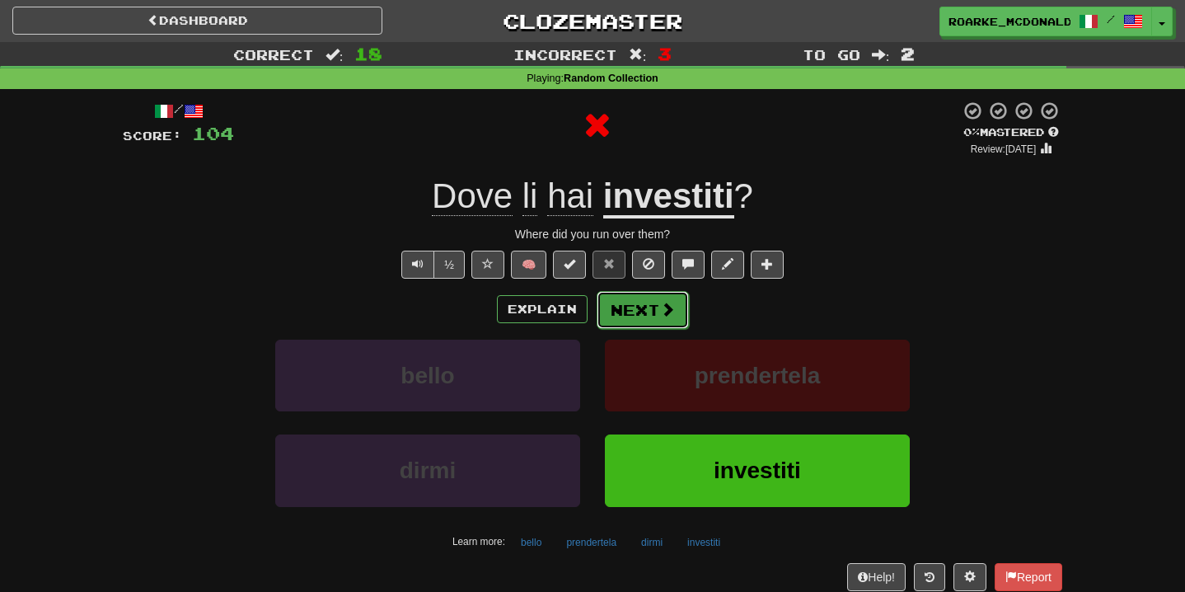
click at [662, 313] on span at bounding box center [667, 309] width 15 height 15
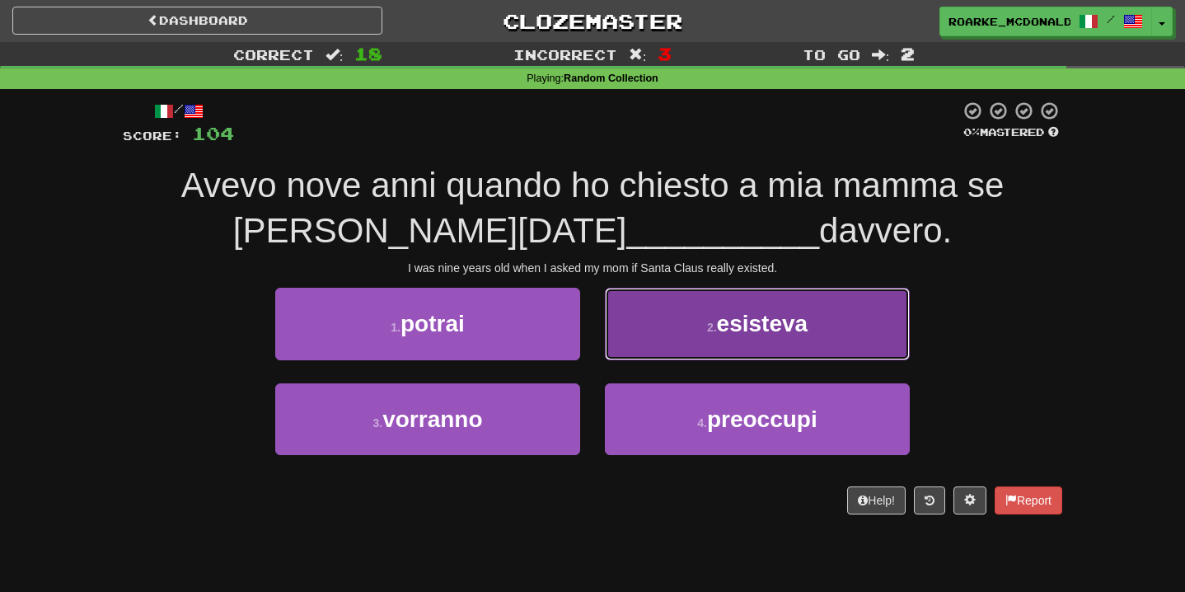
click at [674, 318] on button "2 . esisteva" at bounding box center [757, 324] width 305 height 72
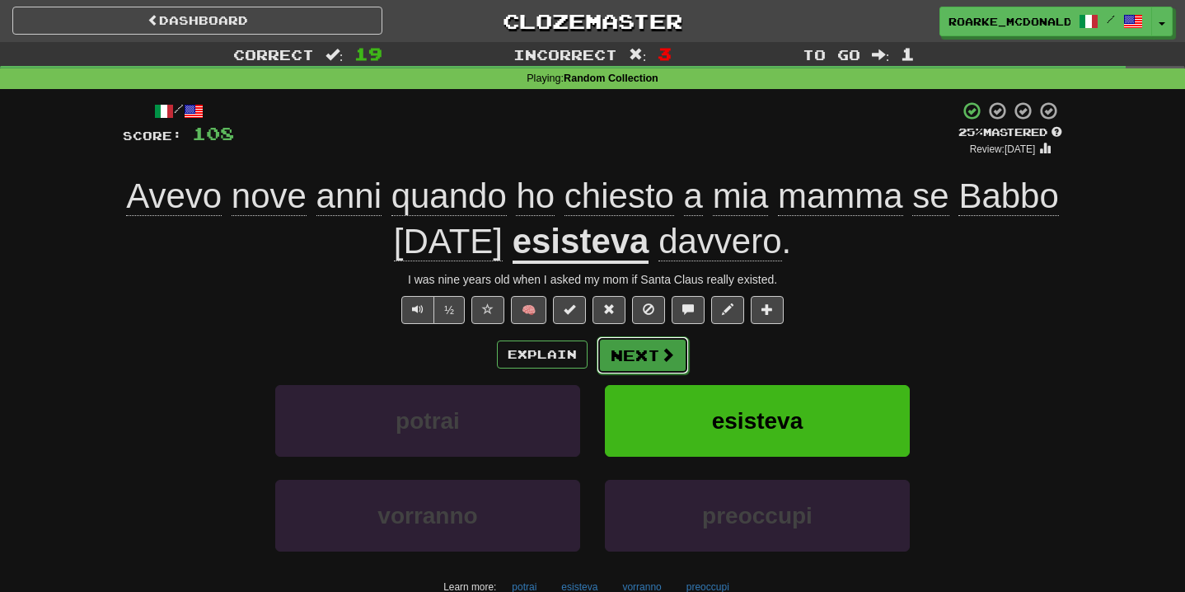
click at [656, 345] on button "Next" at bounding box center [643, 355] width 92 height 38
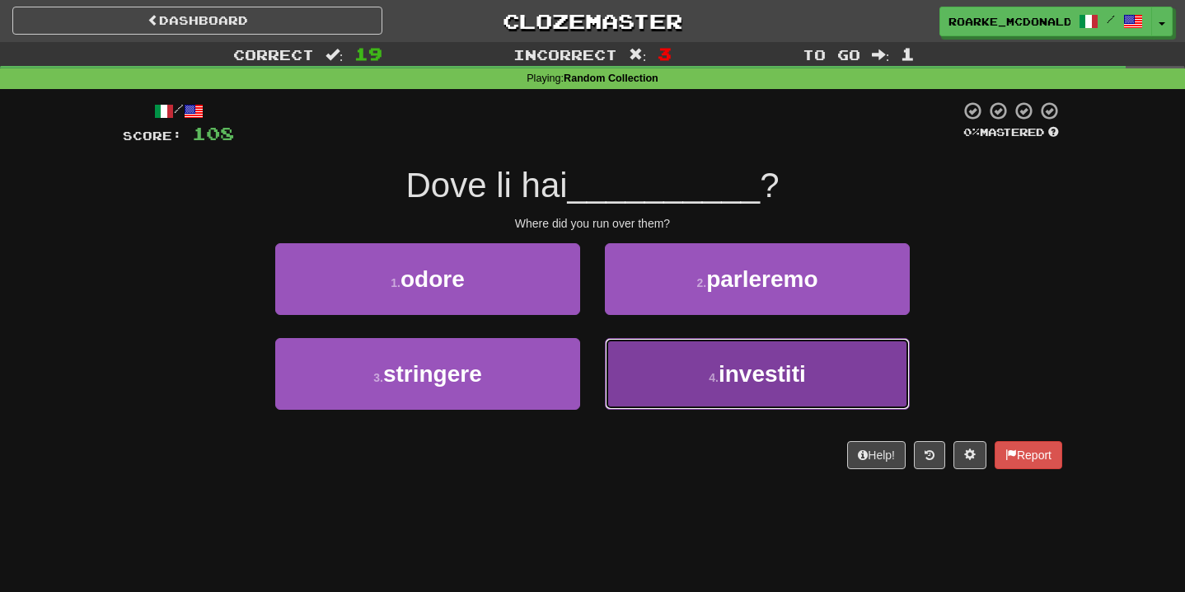
click at [652, 374] on button "4 . investiti" at bounding box center [757, 374] width 305 height 72
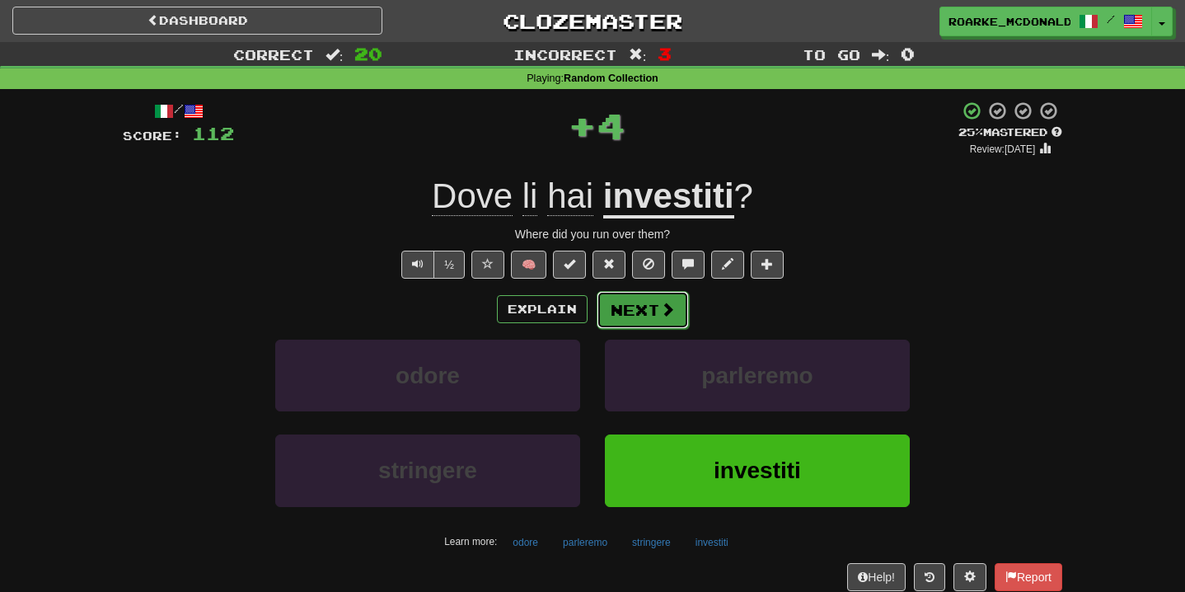
click at [660, 317] on span at bounding box center [667, 309] width 15 height 15
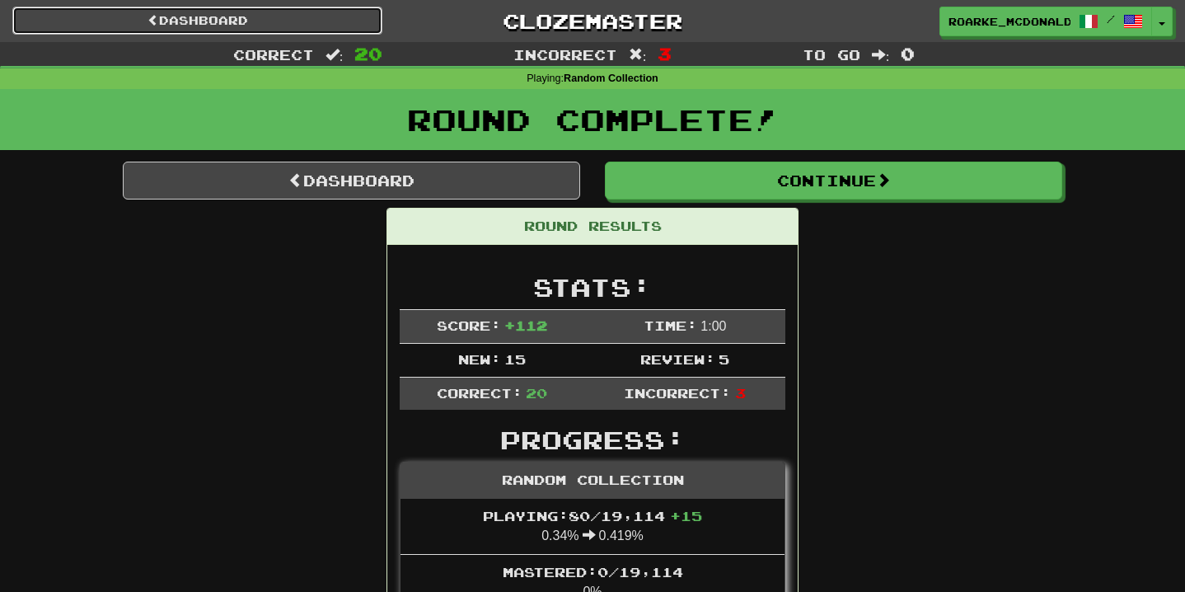
click at [325, 19] on link "Dashboard" at bounding box center [197, 21] width 370 height 28
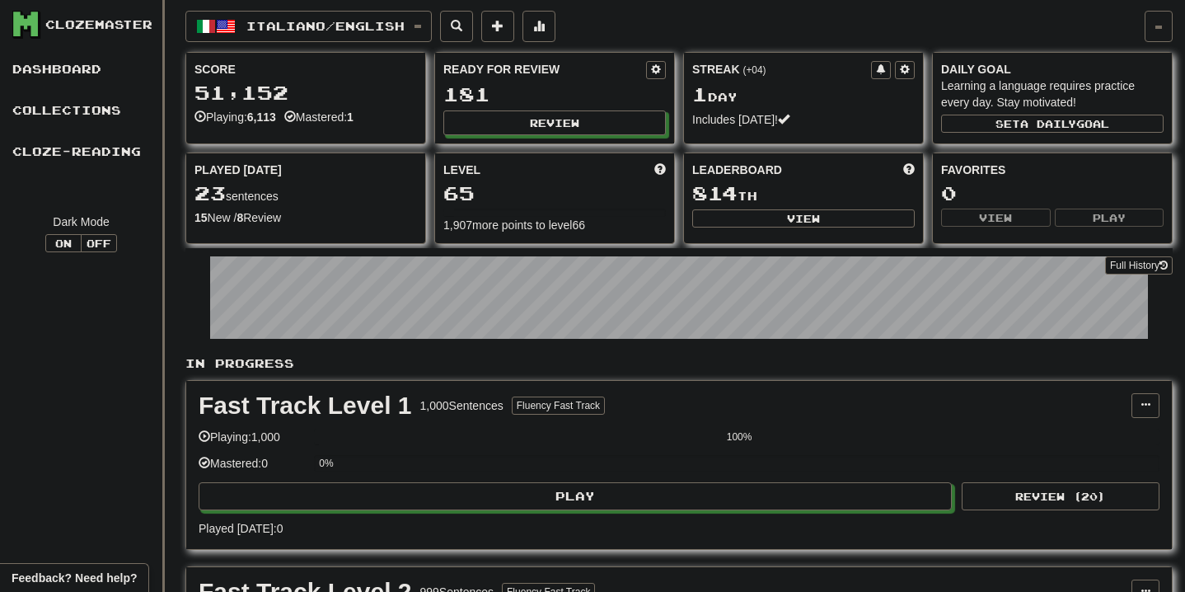
click at [328, 24] on span "Italiano / English" at bounding box center [325, 26] width 158 height 14
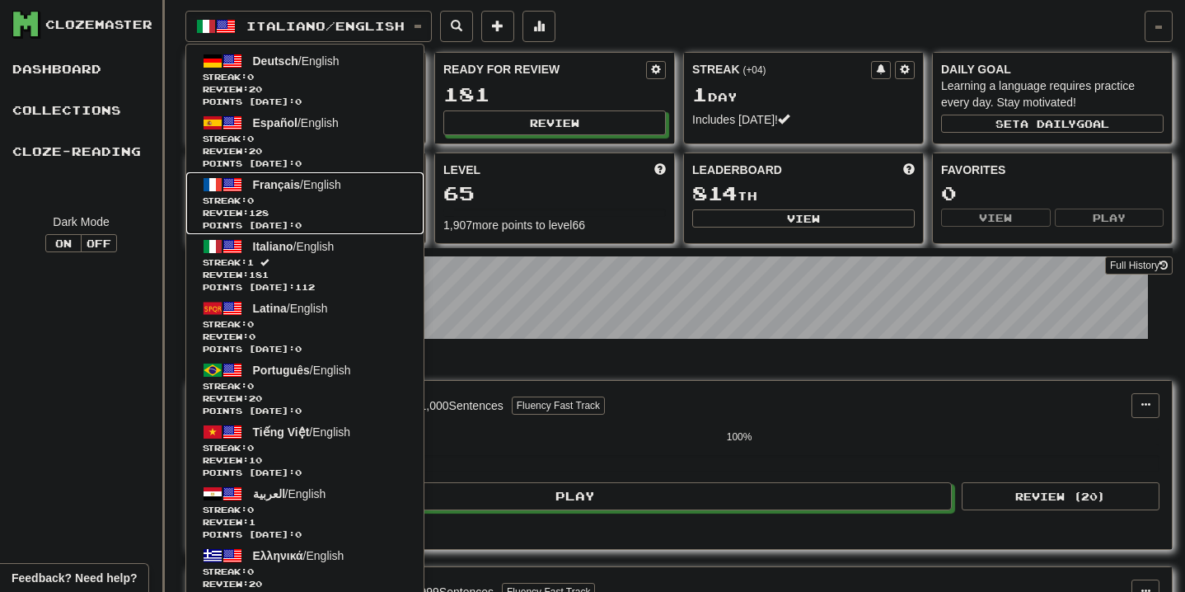
click at [289, 187] on span "Français" at bounding box center [277, 184] width 48 height 13
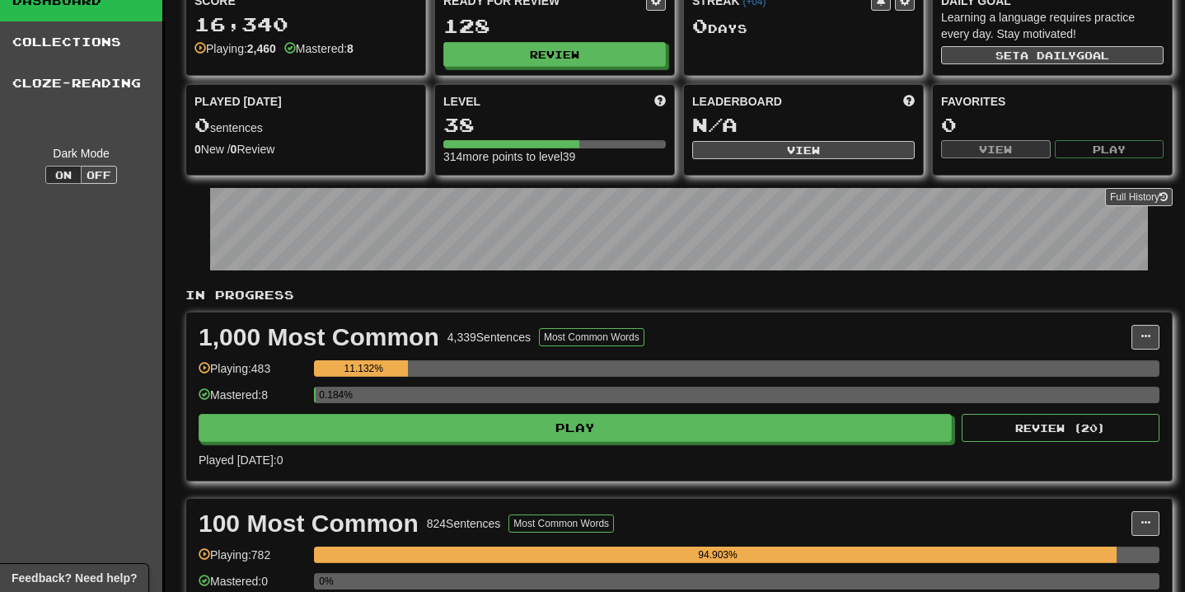
scroll to position [66, 0]
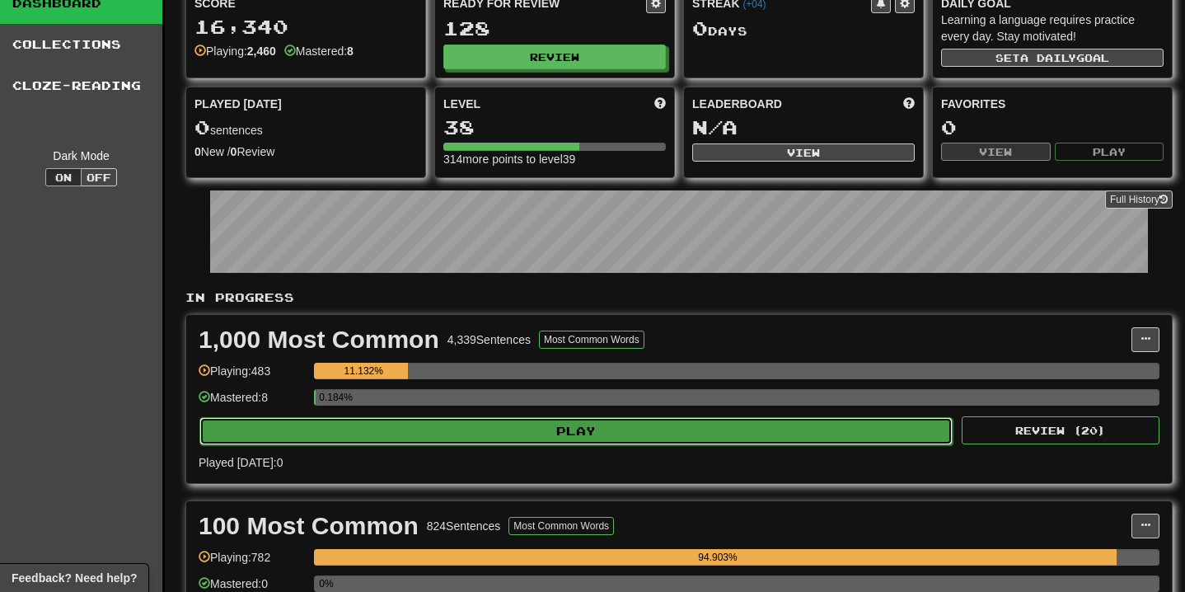
click at [426, 434] on button "Play" at bounding box center [575, 431] width 753 height 28
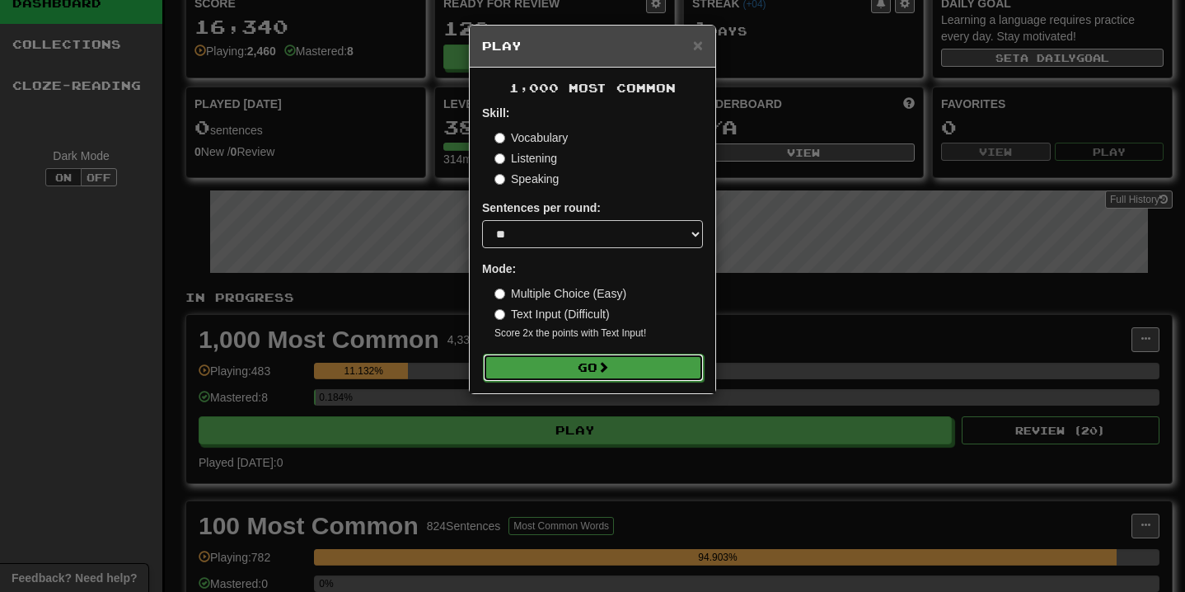
click at [572, 372] on button "Go" at bounding box center [593, 368] width 221 height 28
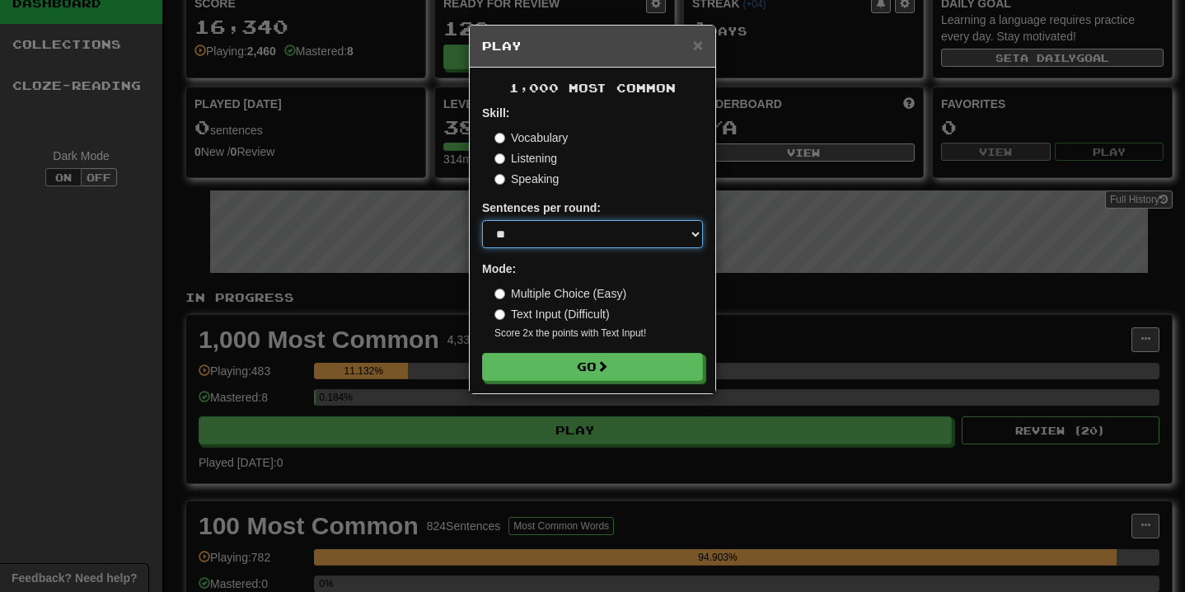
click at [542, 228] on select "* ** ** ** ** ** *** ********" at bounding box center [592, 234] width 221 height 28
select select "**"
click at [482, 220] on select "* ** ** ** ** ** *** ********" at bounding box center [592, 234] width 221 height 28
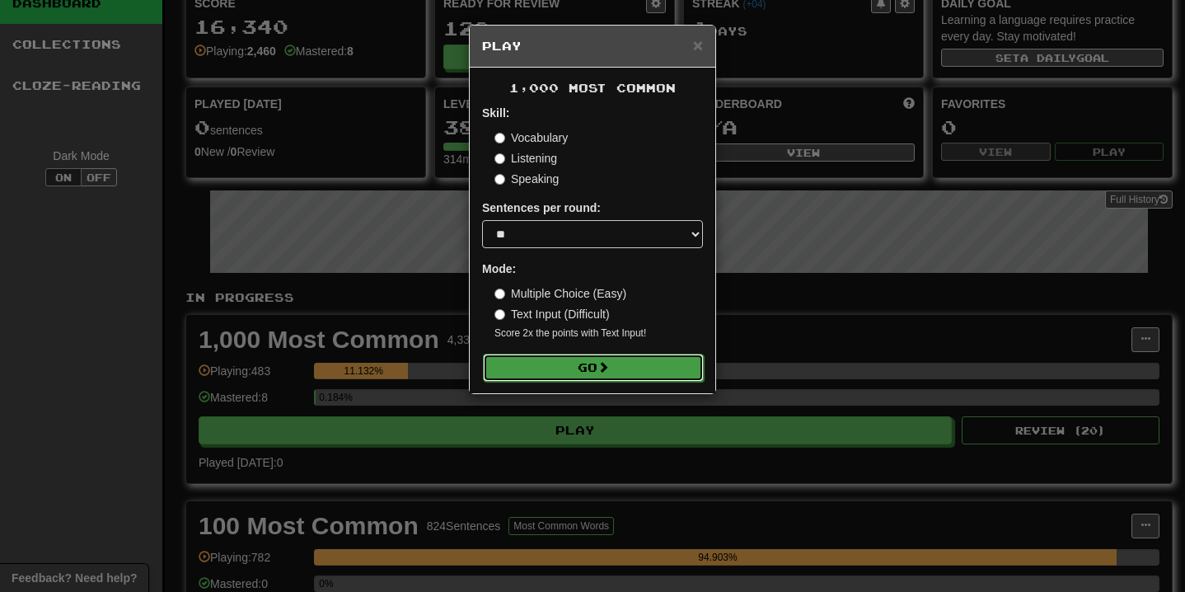
click at [557, 362] on button "Go" at bounding box center [593, 368] width 221 height 28
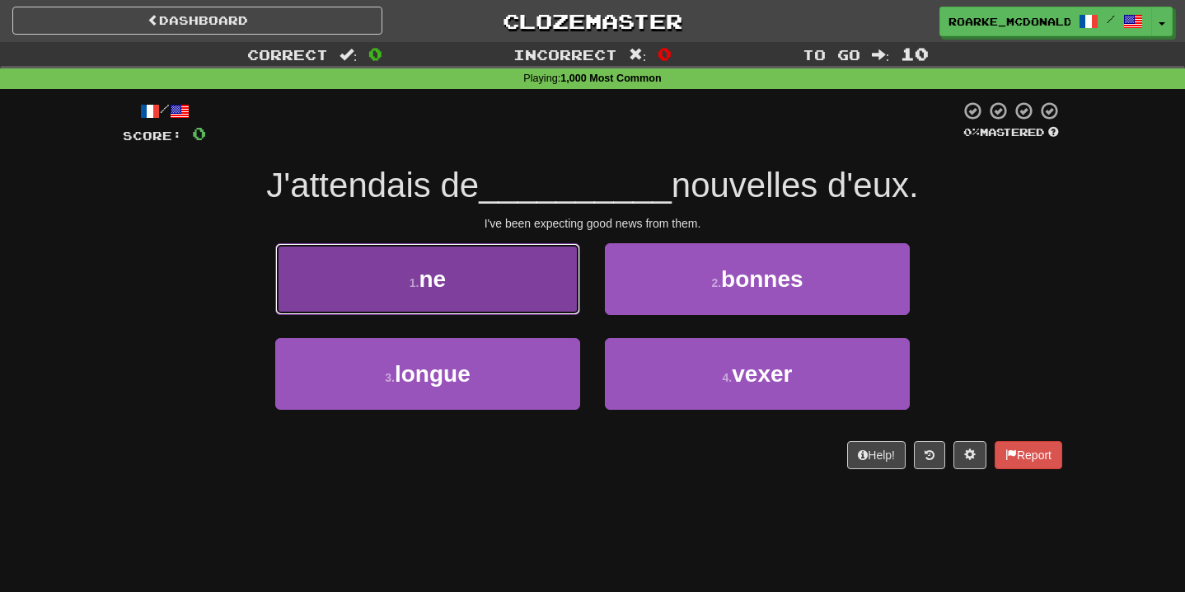
click at [527, 300] on button "1 . ne" at bounding box center [427, 279] width 305 height 72
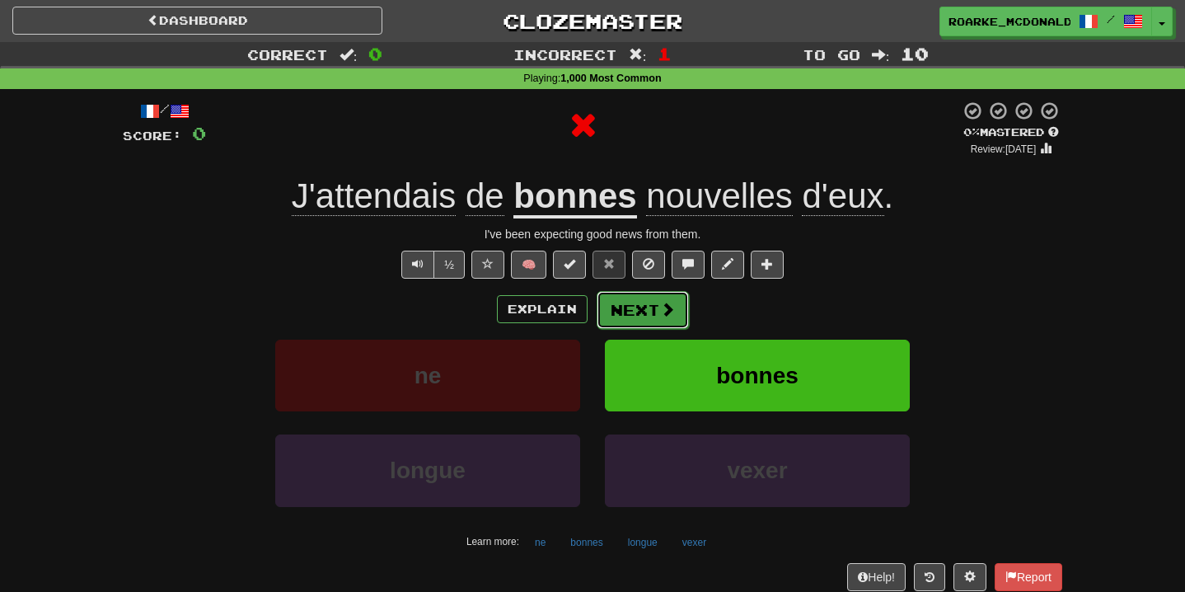
click at [661, 322] on button "Next" at bounding box center [643, 310] width 92 height 38
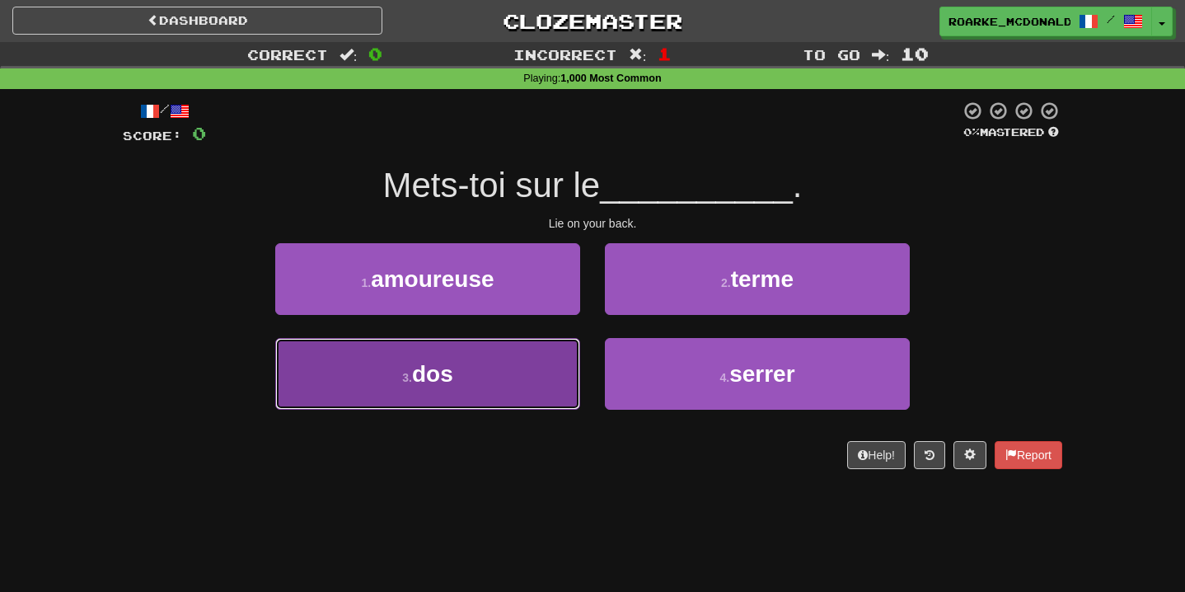
click at [531, 357] on button "3 . dos" at bounding box center [427, 374] width 305 height 72
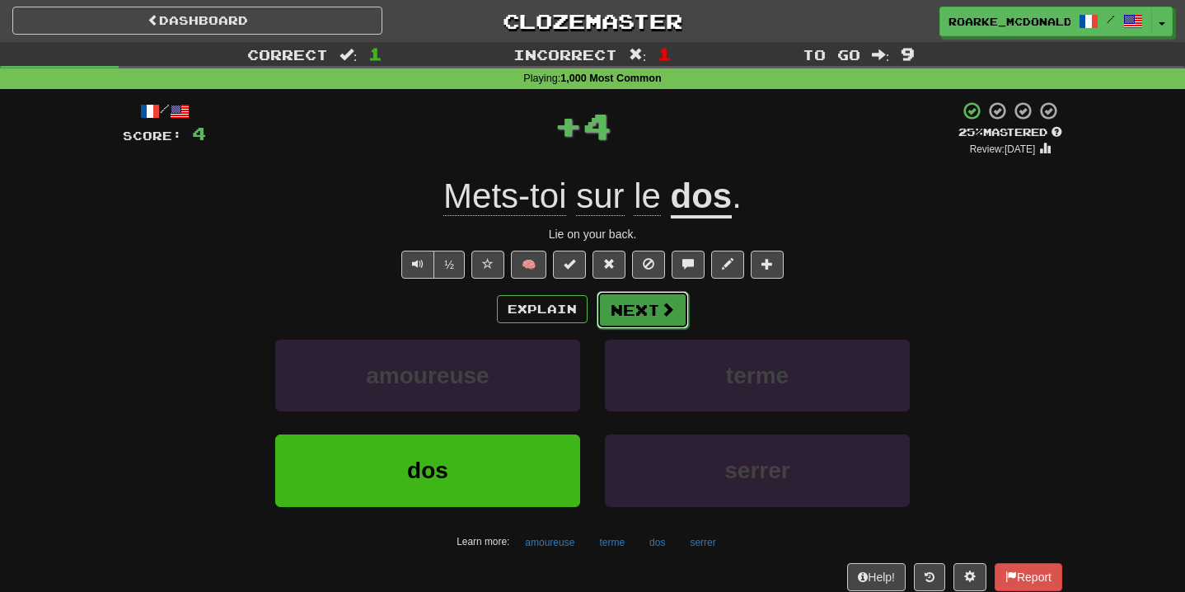
click at [655, 307] on button "Next" at bounding box center [643, 310] width 92 height 38
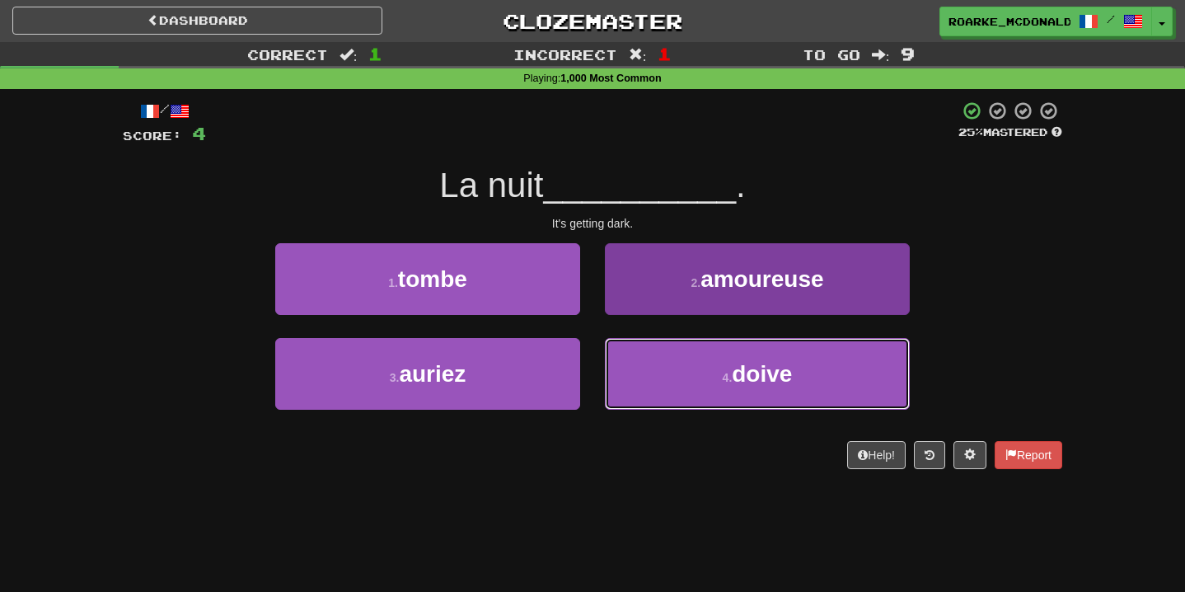
click at [683, 373] on button "4 . doive" at bounding box center [757, 374] width 305 height 72
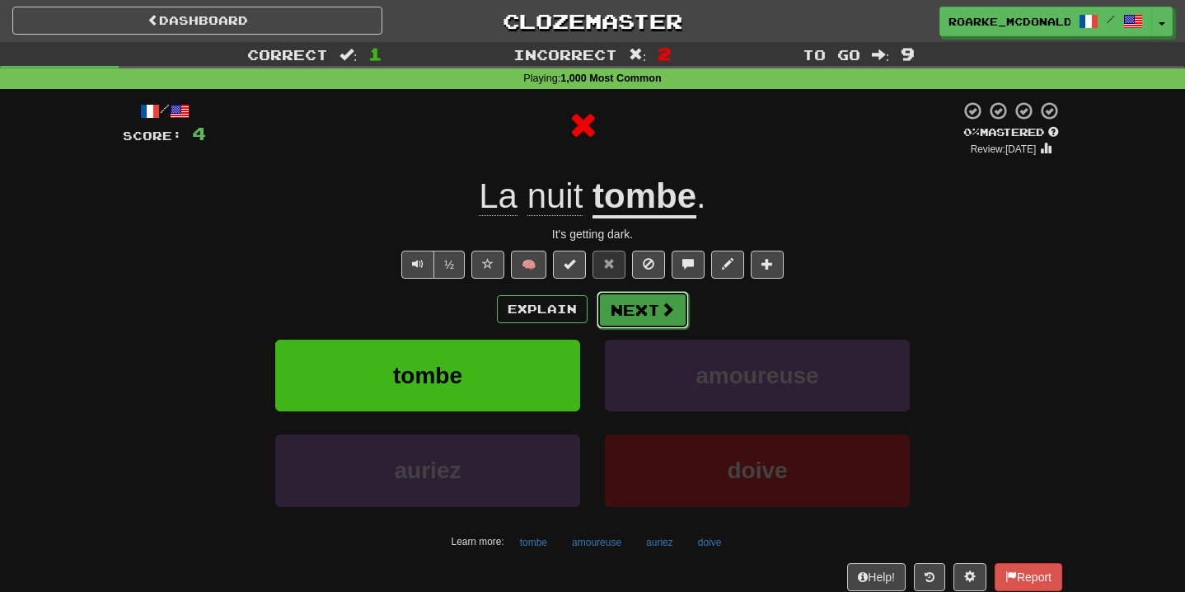
click at [662, 308] on span at bounding box center [667, 309] width 15 height 15
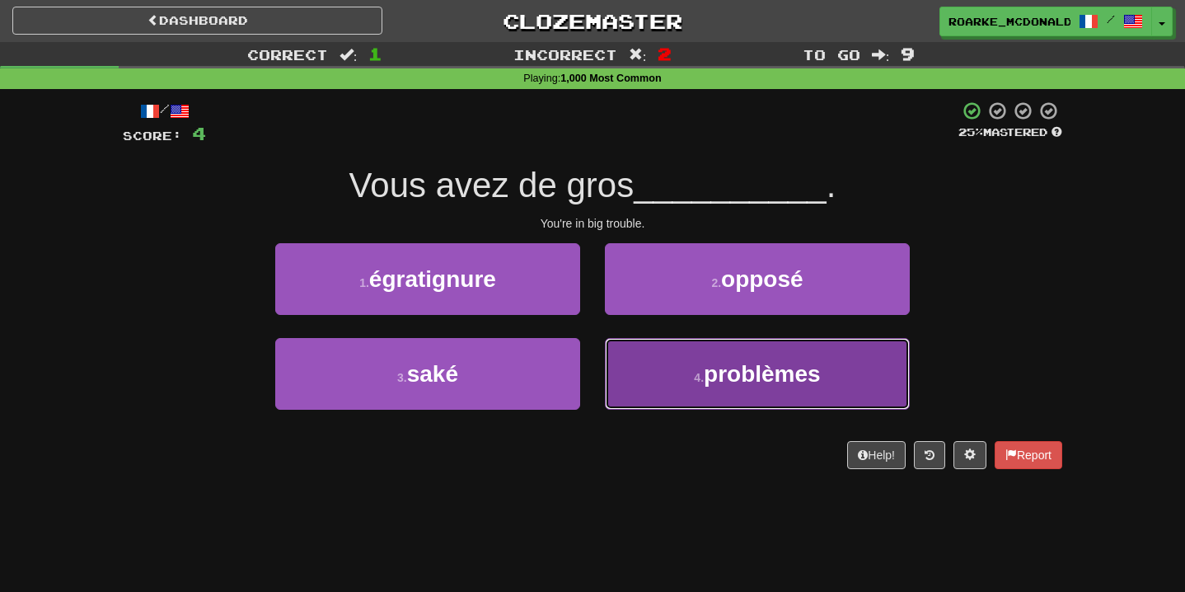
click at [641, 373] on button "4 . problèmes" at bounding box center [757, 374] width 305 height 72
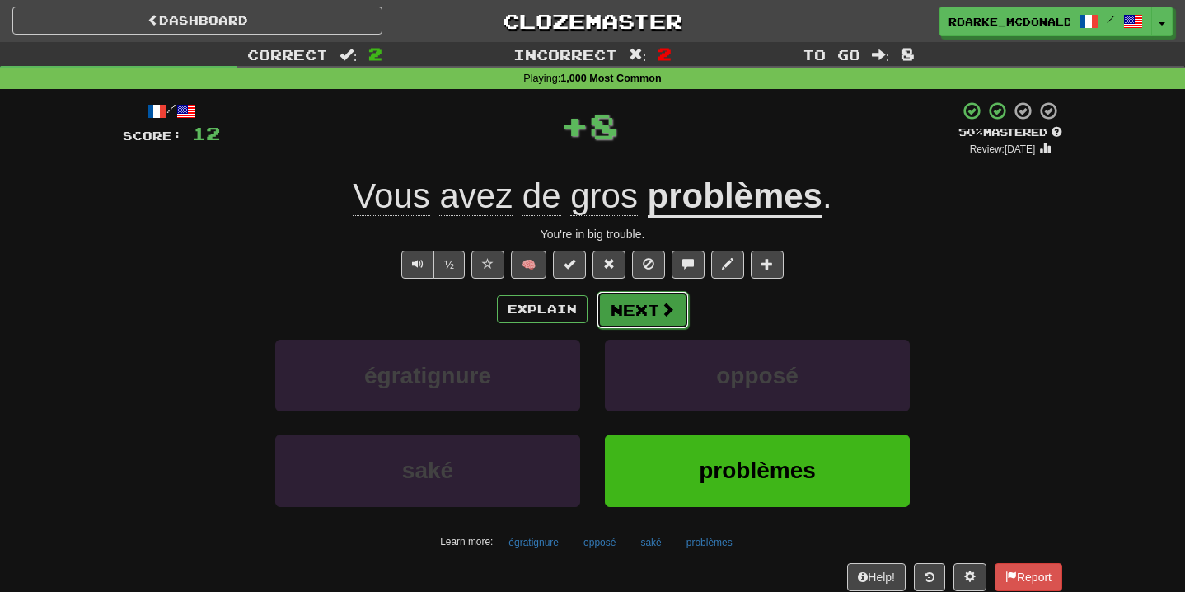
click at [647, 328] on button "Next" at bounding box center [643, 310] width 92 height 38
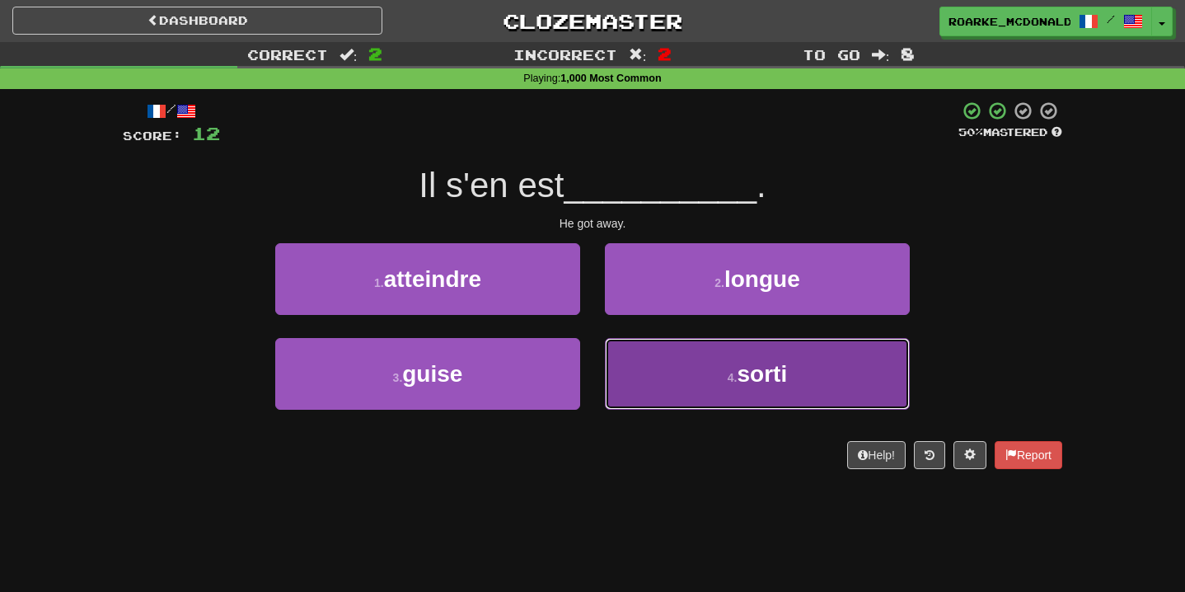
click at [670, 371] on button "4 . sorti" at bounding box center [757, 374] width 305 height 72
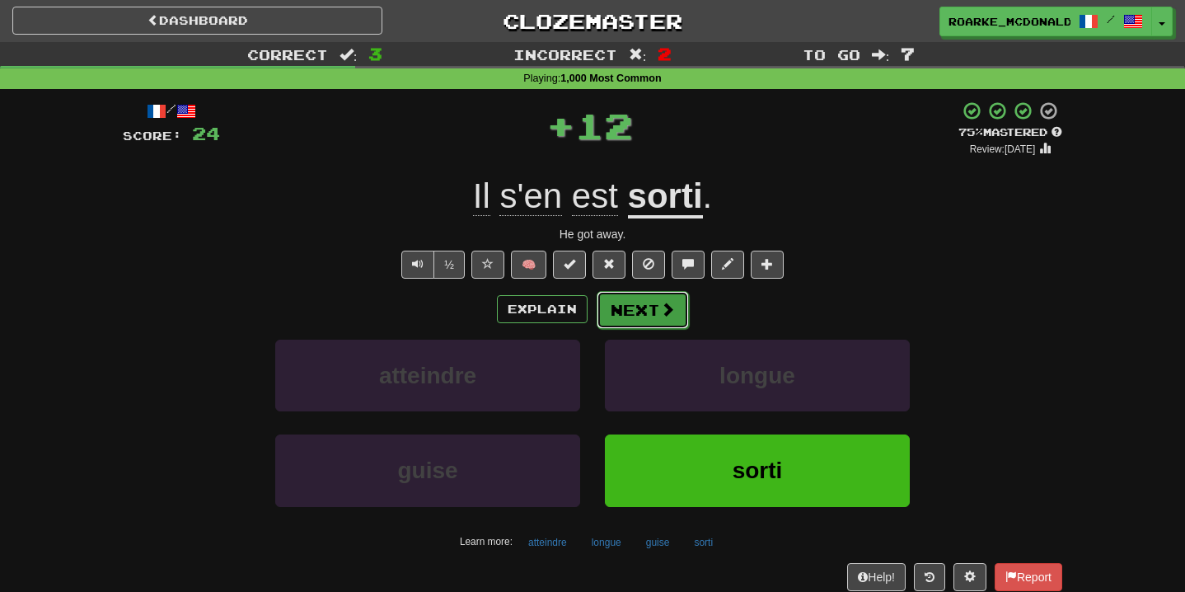
click at [675, 322] on button "Next" at bounding box center [643, 310] width 92 height 38
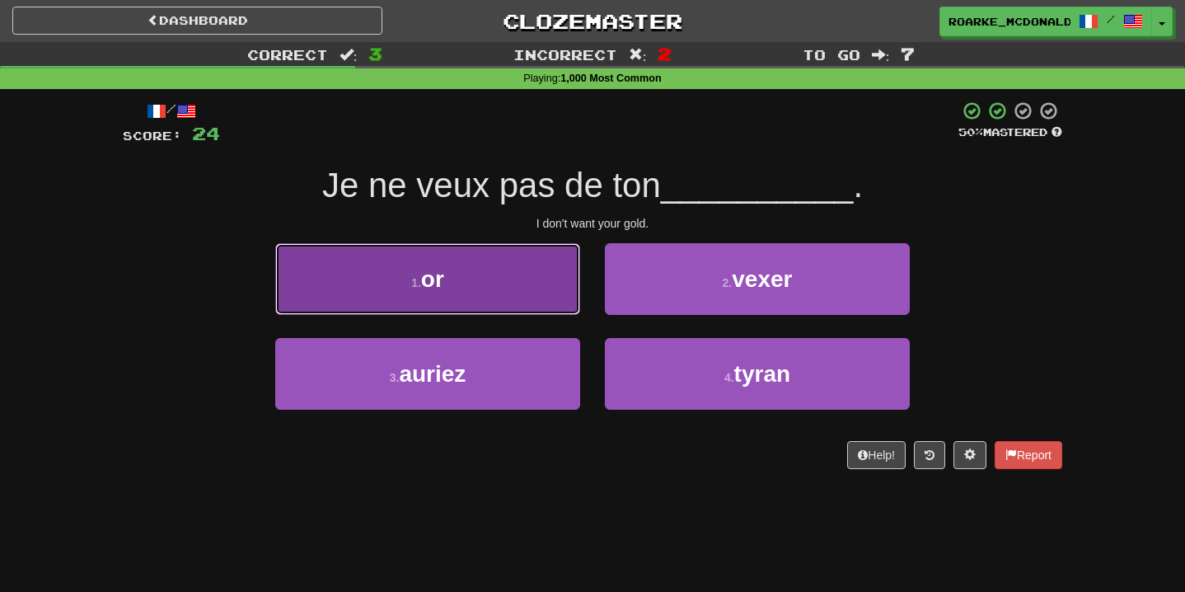
click at [540, 293] on button "1 . or" at bounding box center [427, 279] width 305 height 72
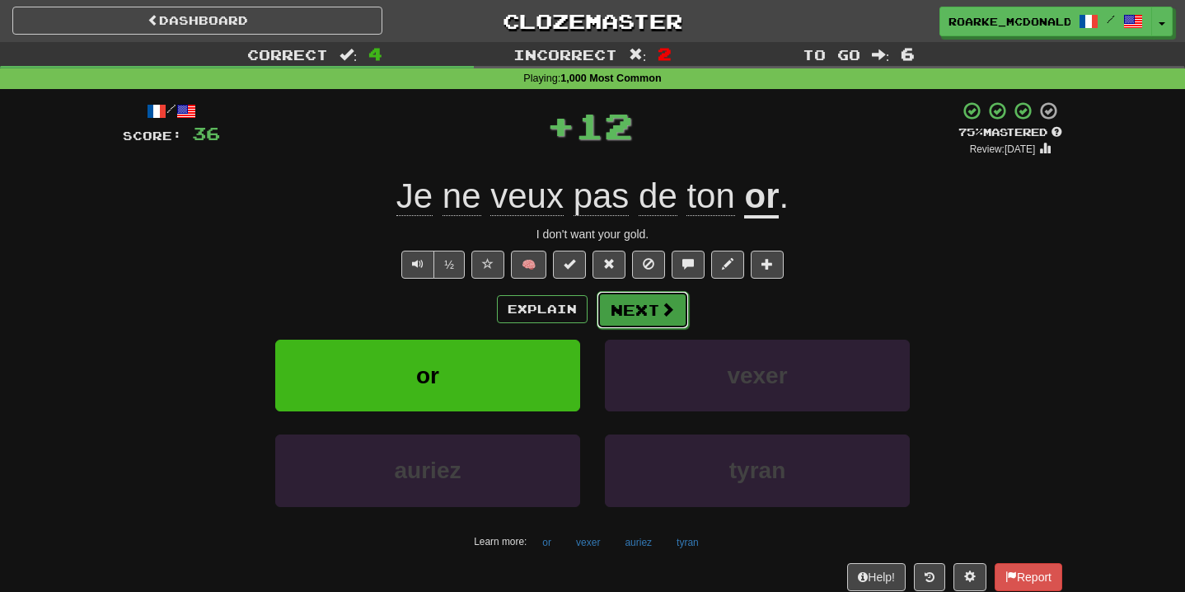
click at [653, 303] on button "Next" at bounding box center [643, 310] width 92 height 38
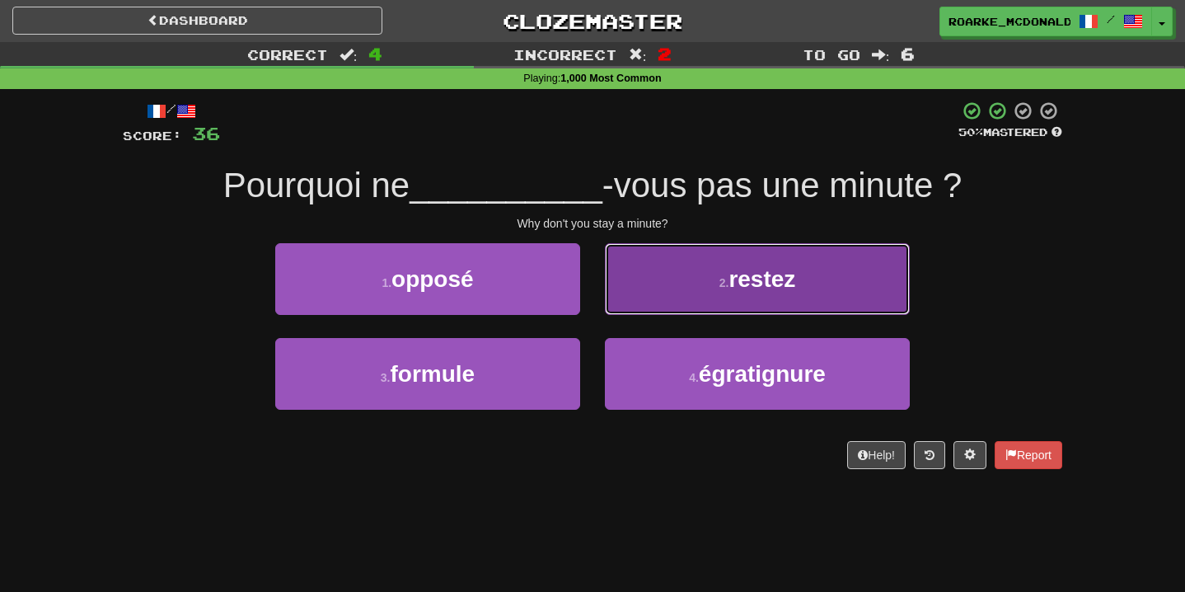
click at [649, 284] on button "2 . restez" at bounding box center [757, 279] width 305 height 72
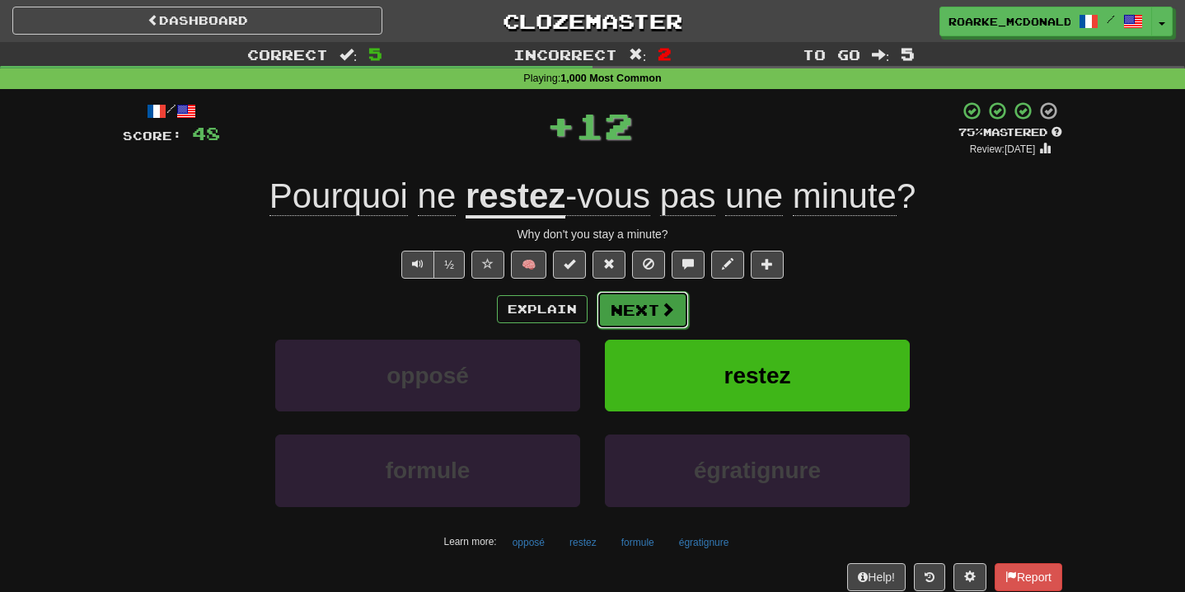
click at [647, 294] on button "Next" at bounding box center [643, 310] width 92 height 38
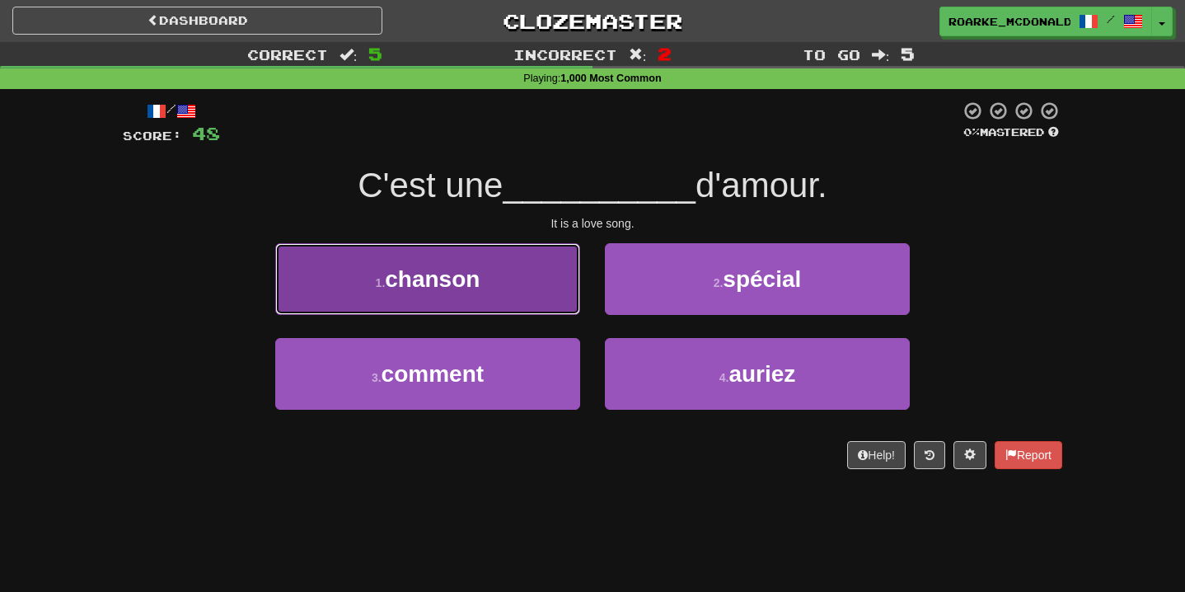
click at [521, 290] on button "1 . chanson" at bounding box center [427, 279] width 305 height 72
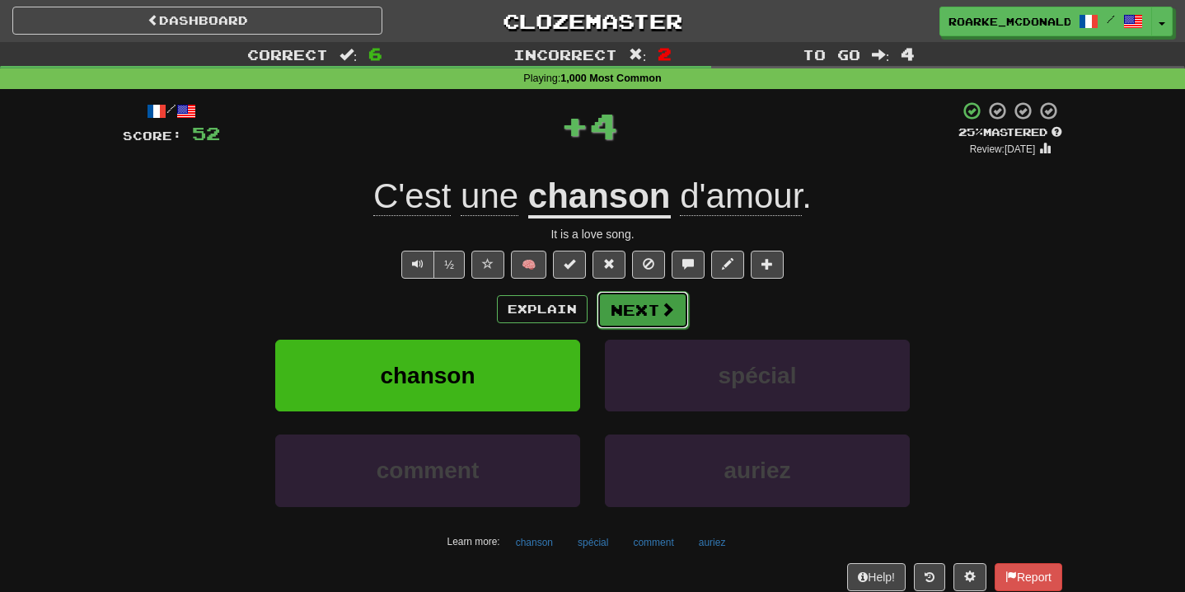
click at [667, 304] on span at bounding box center [667, 309] width 15 height 15
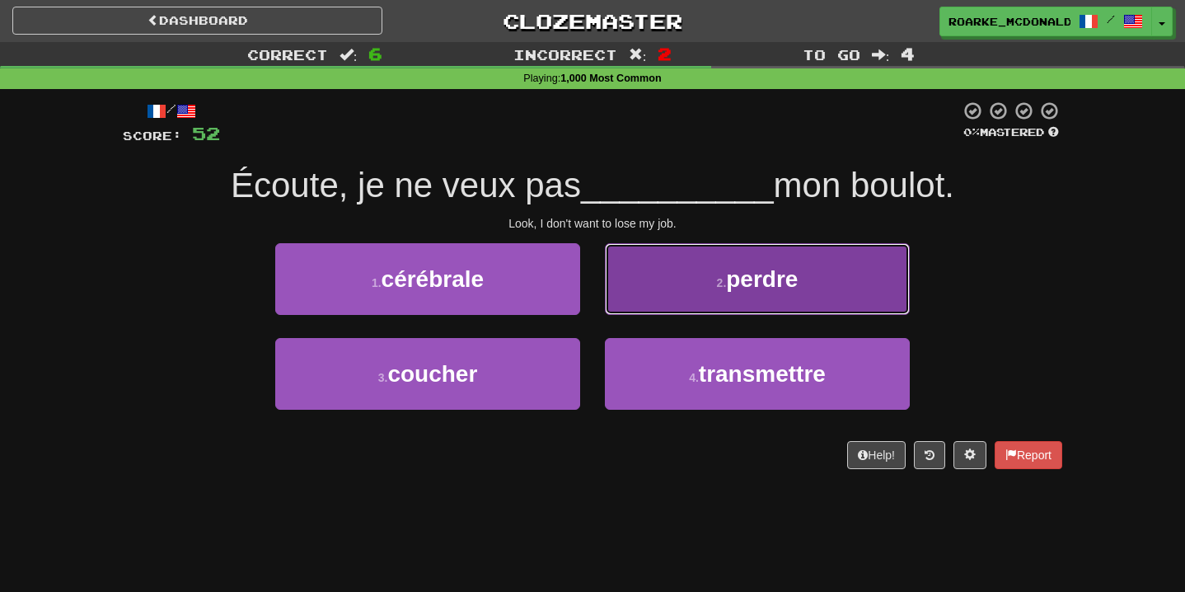
click at [679, 295] on button "2 . perdre" at bounding box center [757, 279] width 305 height 72
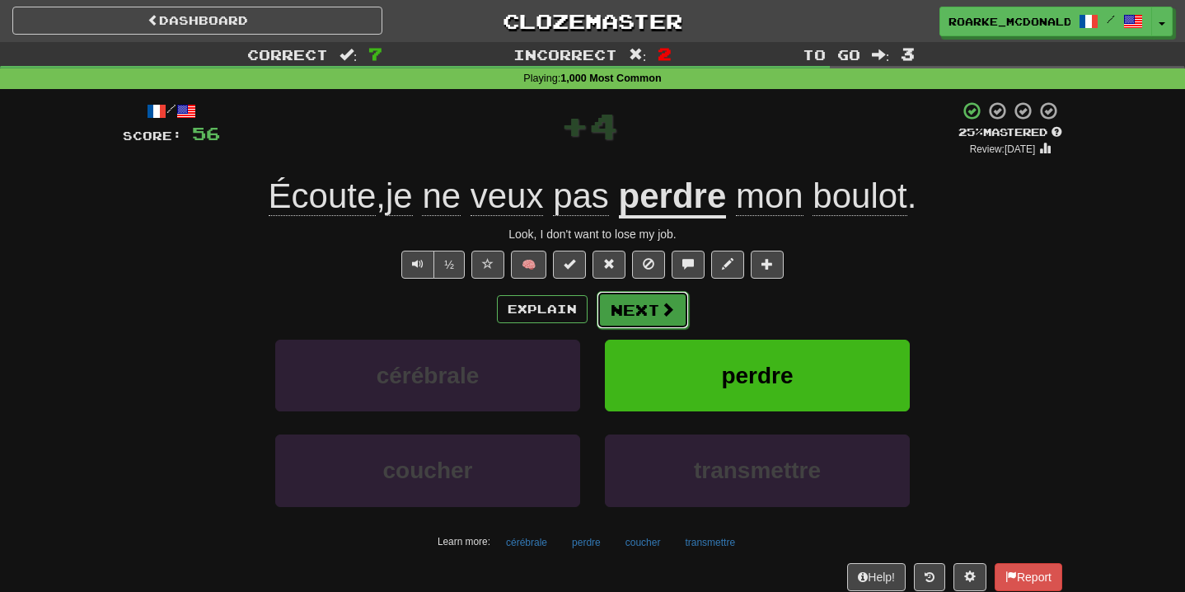
click at [657, 310] on button "Next" at bounding box center [643, 310] width 92 height 38
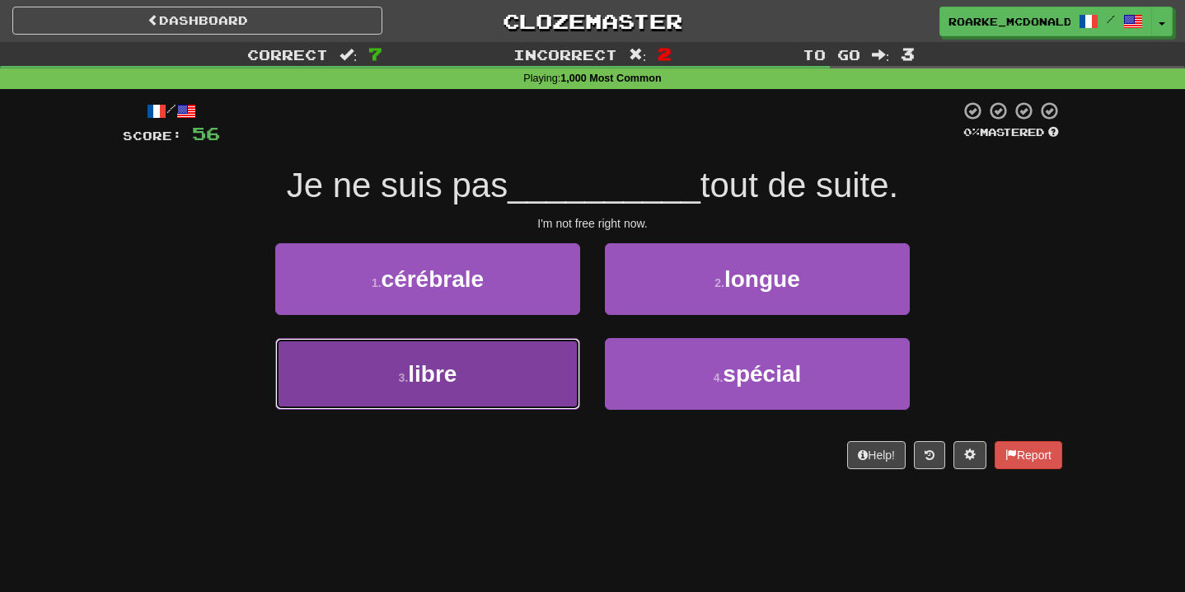
click at [527, 371] on button "3 . libre" at bounding box center [427, 374] width 305 height 72
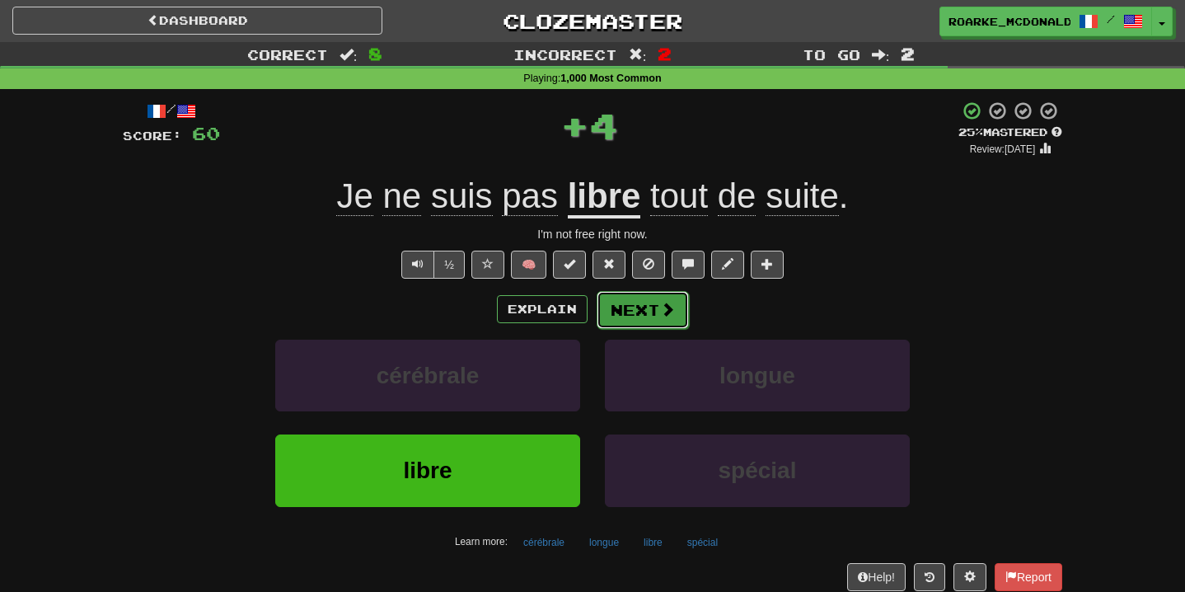
click at [651, 311] on button "Next" at bounding box center [643, 310] width 92 height 38
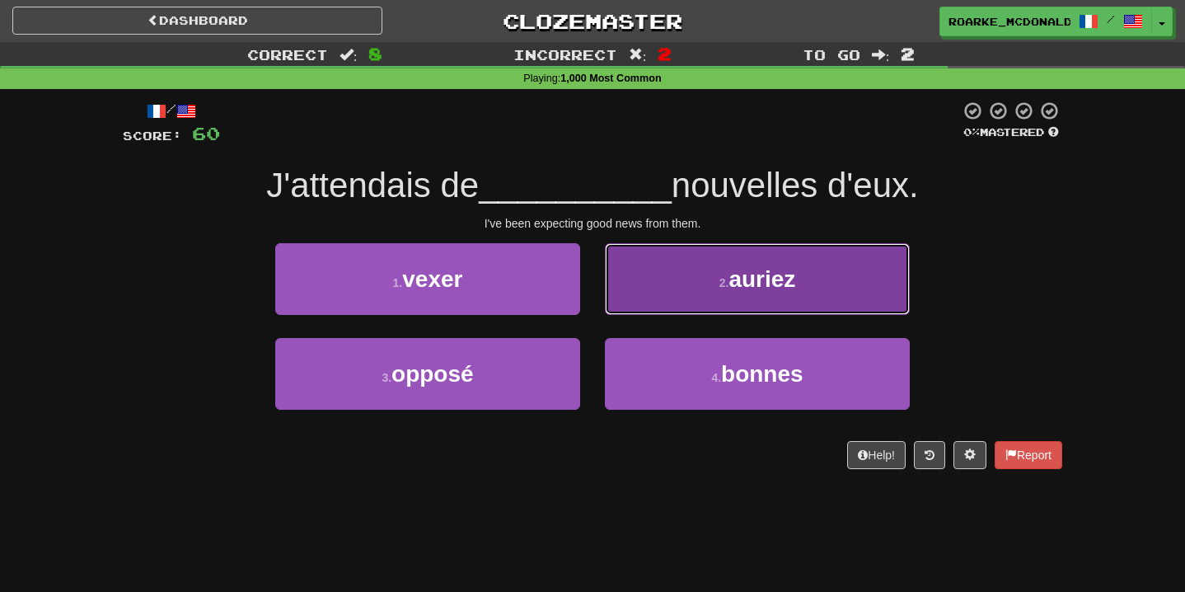
click at [659, 300] on button "2 . auriez" at bounding box center [757, 279] width 305 height 72
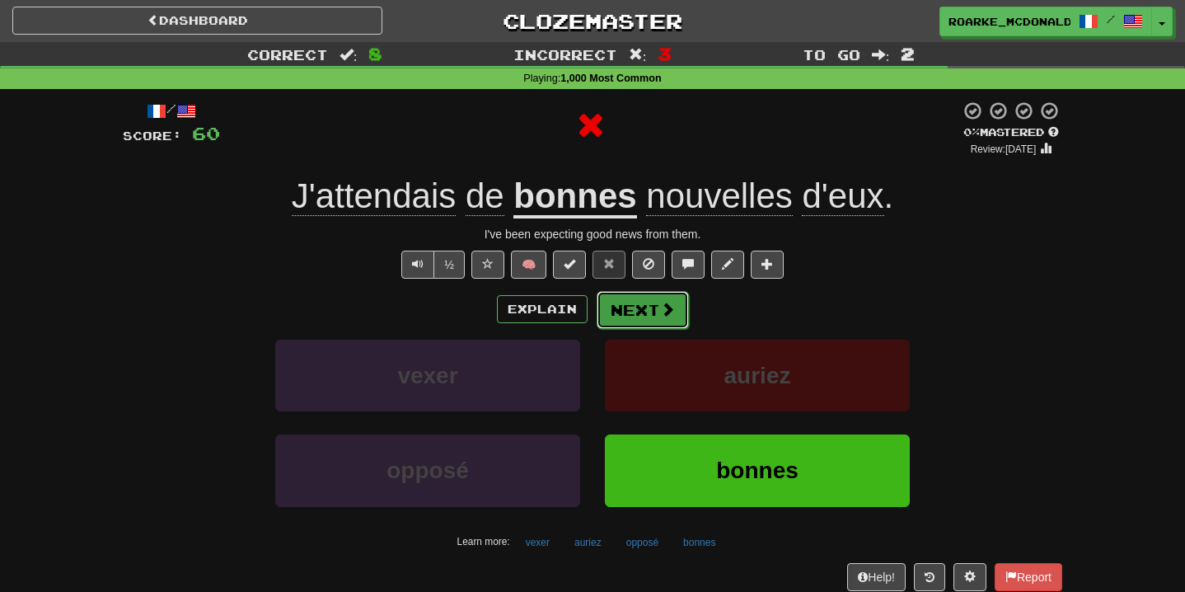
click at [650, 298] on button "Next" at bounding box center [643, 310] width 92 height 38
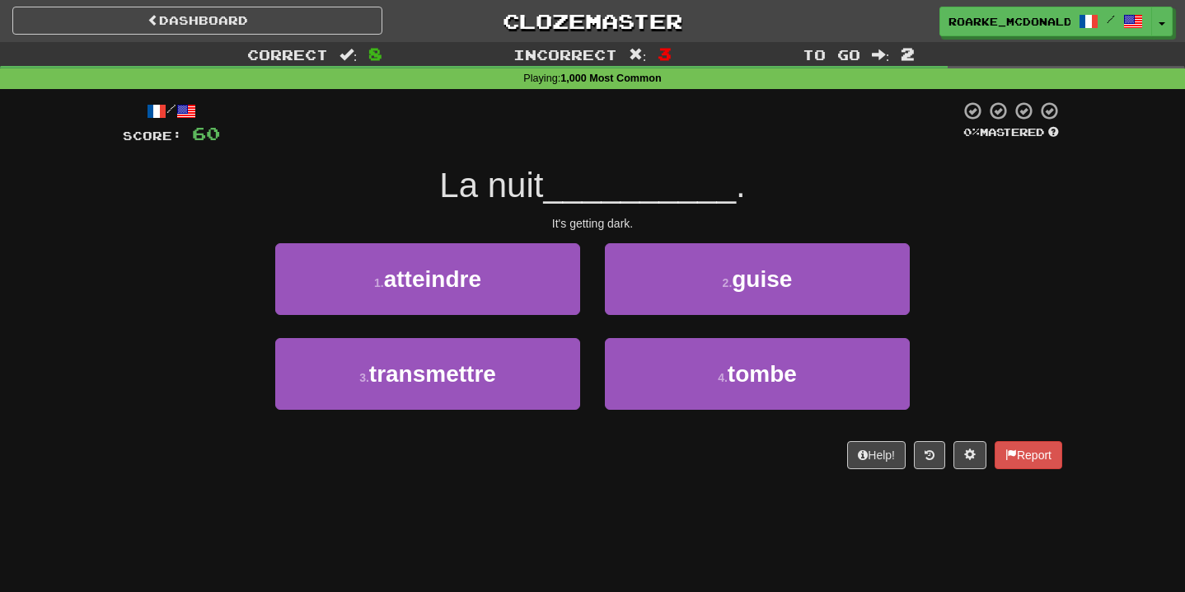
click at [647, 334] on div "2 . guise" at bounding box center [758, 290] width 330 height 95
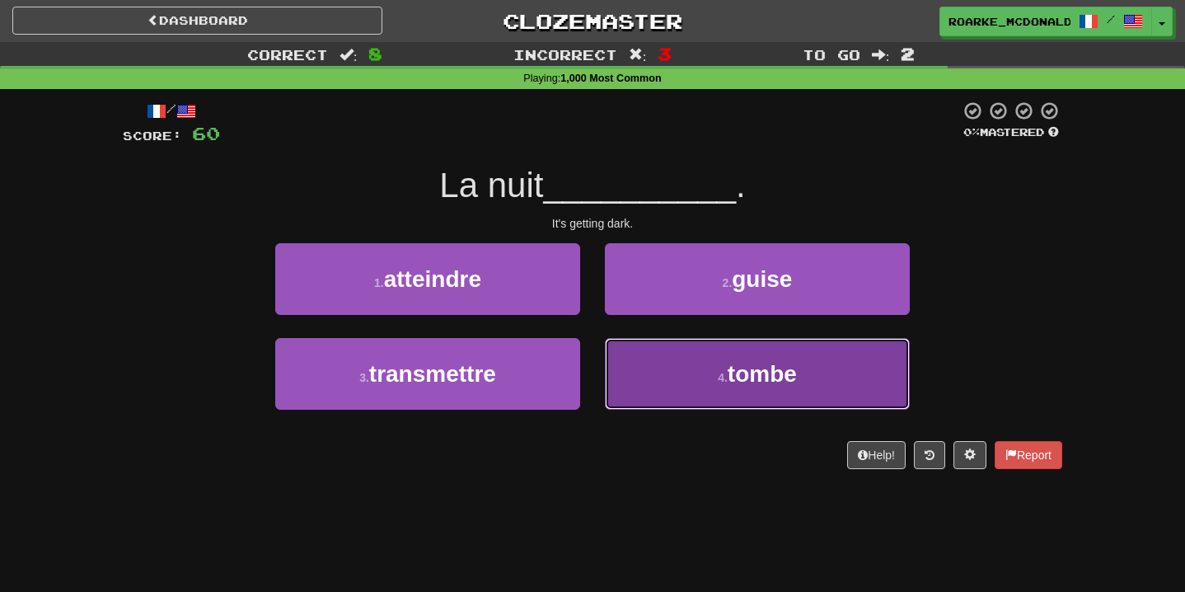
click at [648, 354] on button "4 . tombe" at bounding box center [757, 374] width 305 height 72
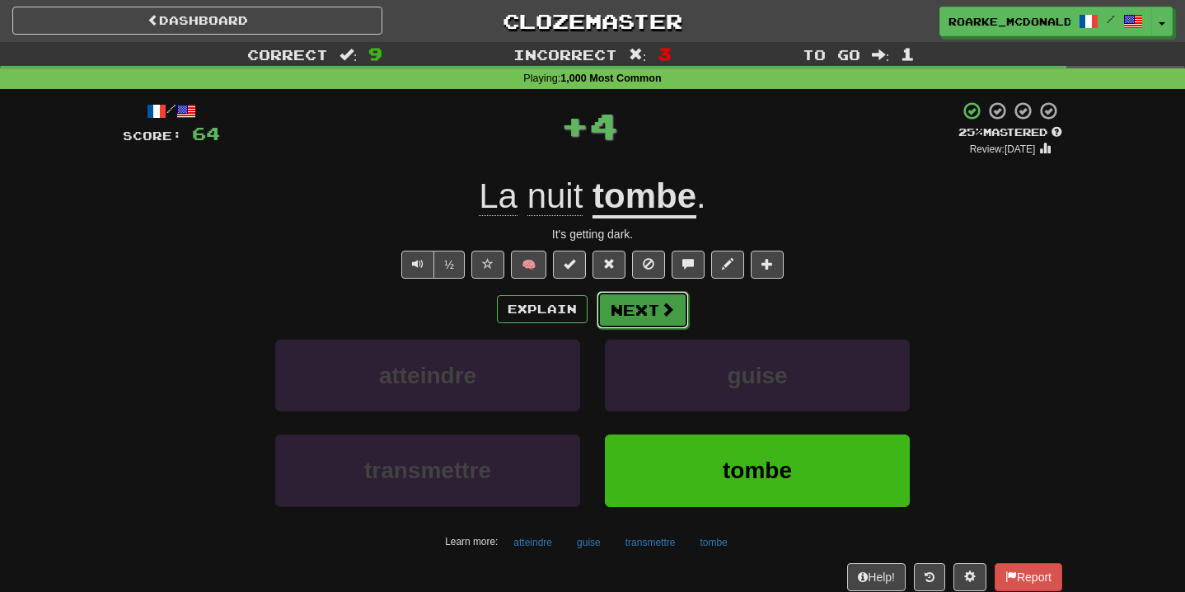
click at [653, 310] on button "Next" at bounding box center [643, 310] width 92 height 38
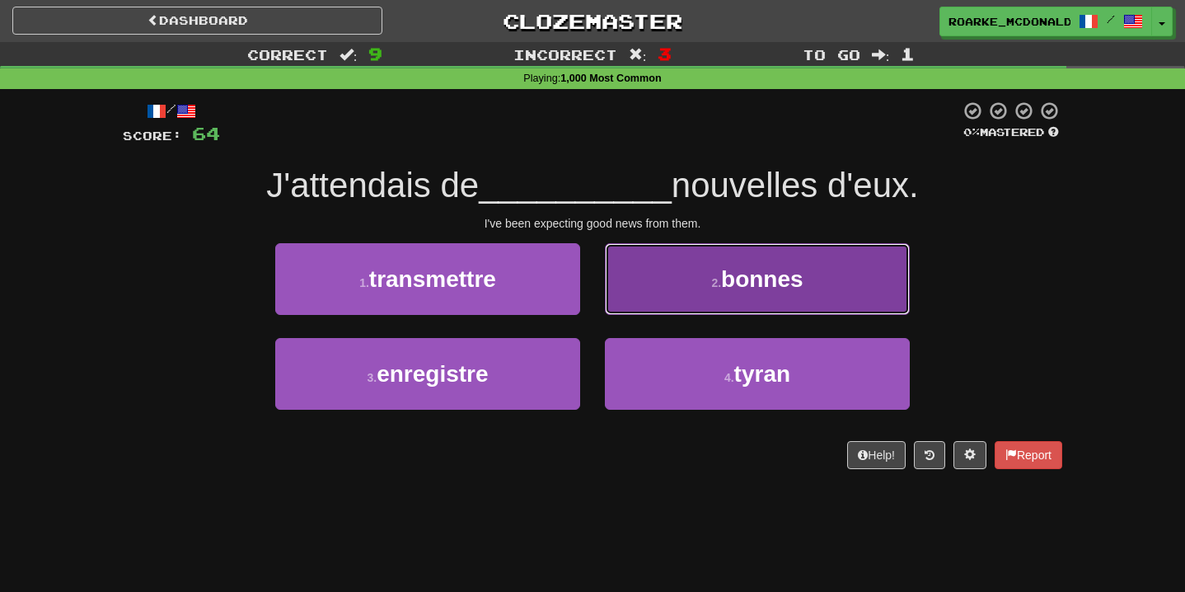
click at [655, 273] on button "2 . bonnes" at bounding box center [757, 279] width 305 height 72
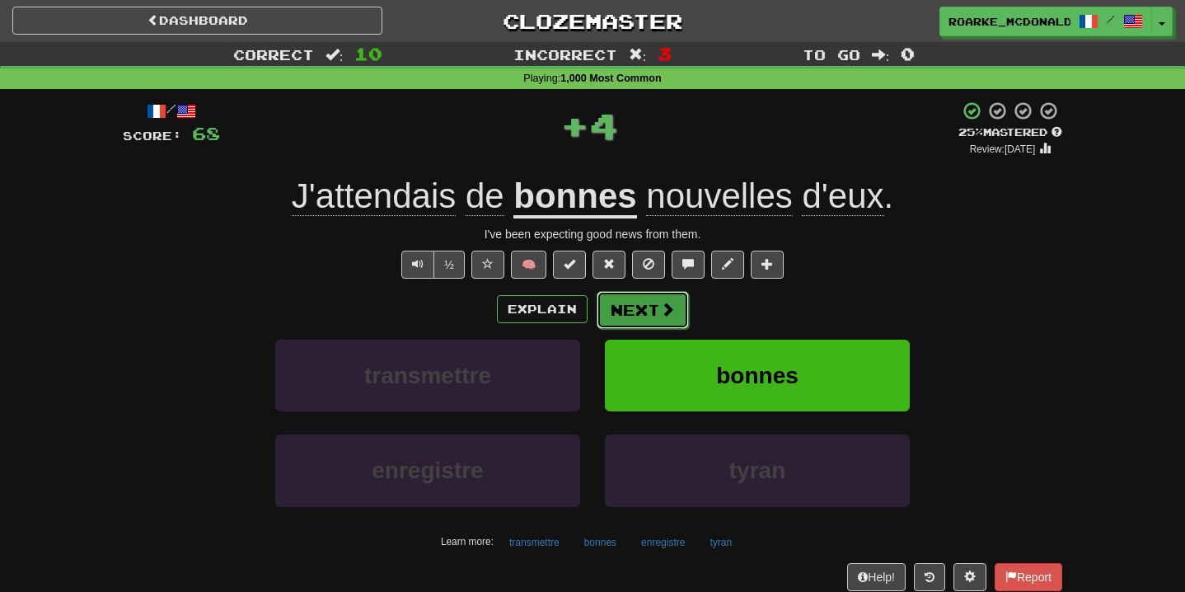
click at [655, 301] on button "Next" at bounding box center [643, 310] width 92 height 38
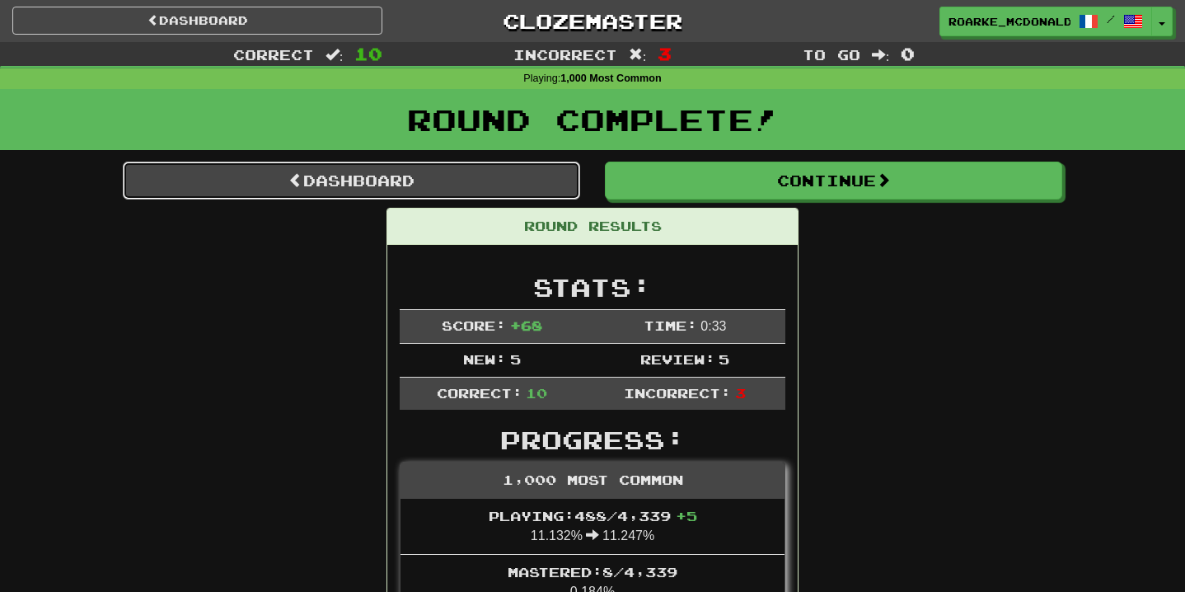
click at [504, 172] on link "Dashboard" at bounding box center [352, 181] width 458 height 38
